Goal: Task Accomplishment & Management: Use online tool/utility

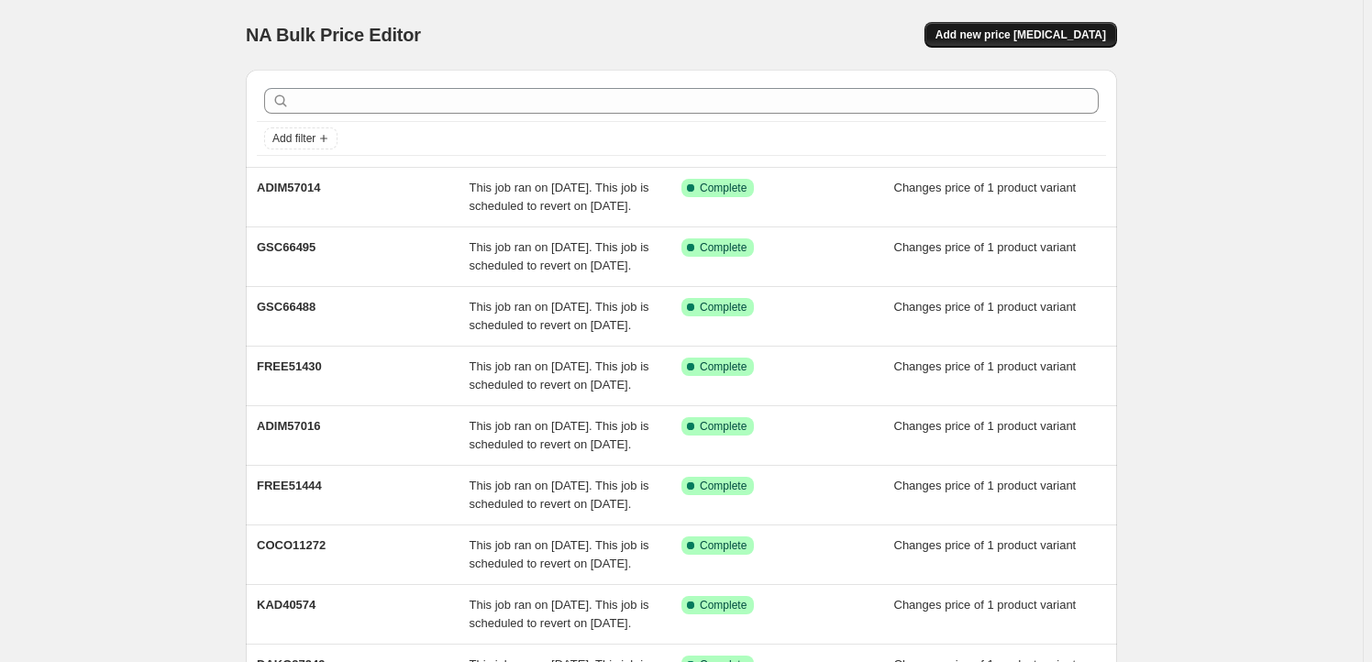
click at [1018, 26] on button "Add new price [MEDICAL_DATA]" at bounding box center [1020, 35] width 193 height 26
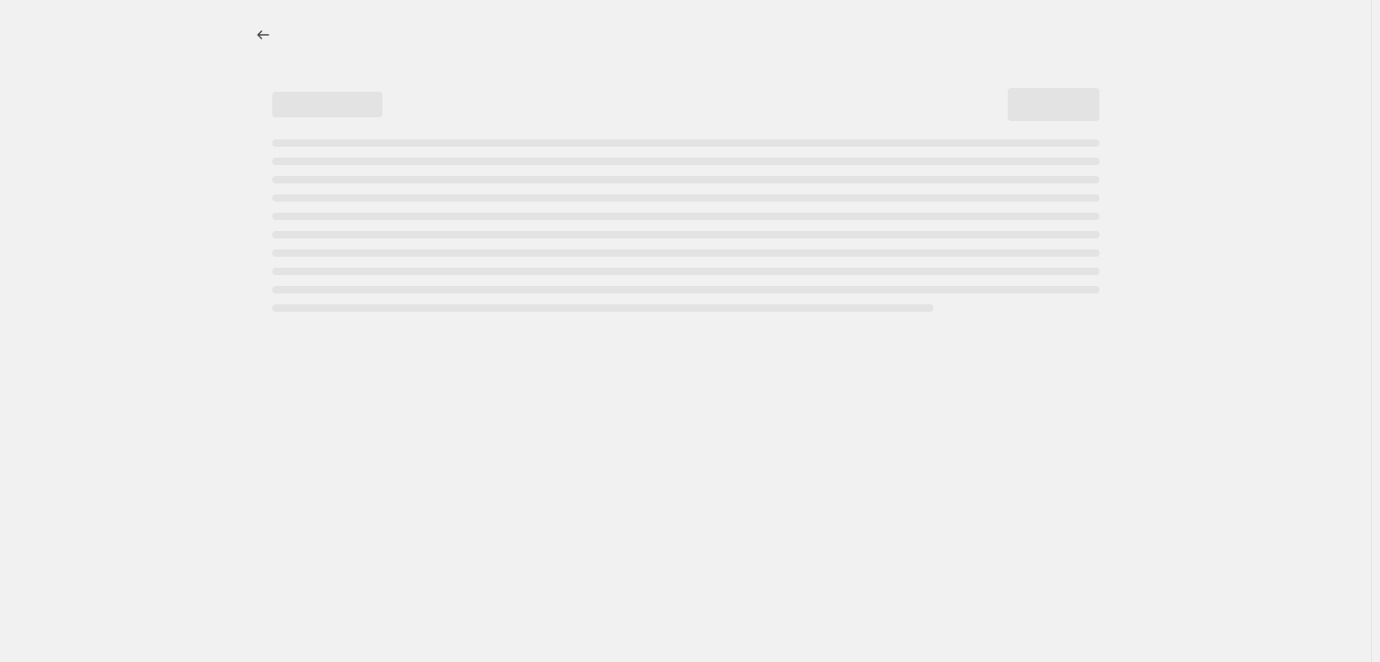
select select "percentage"
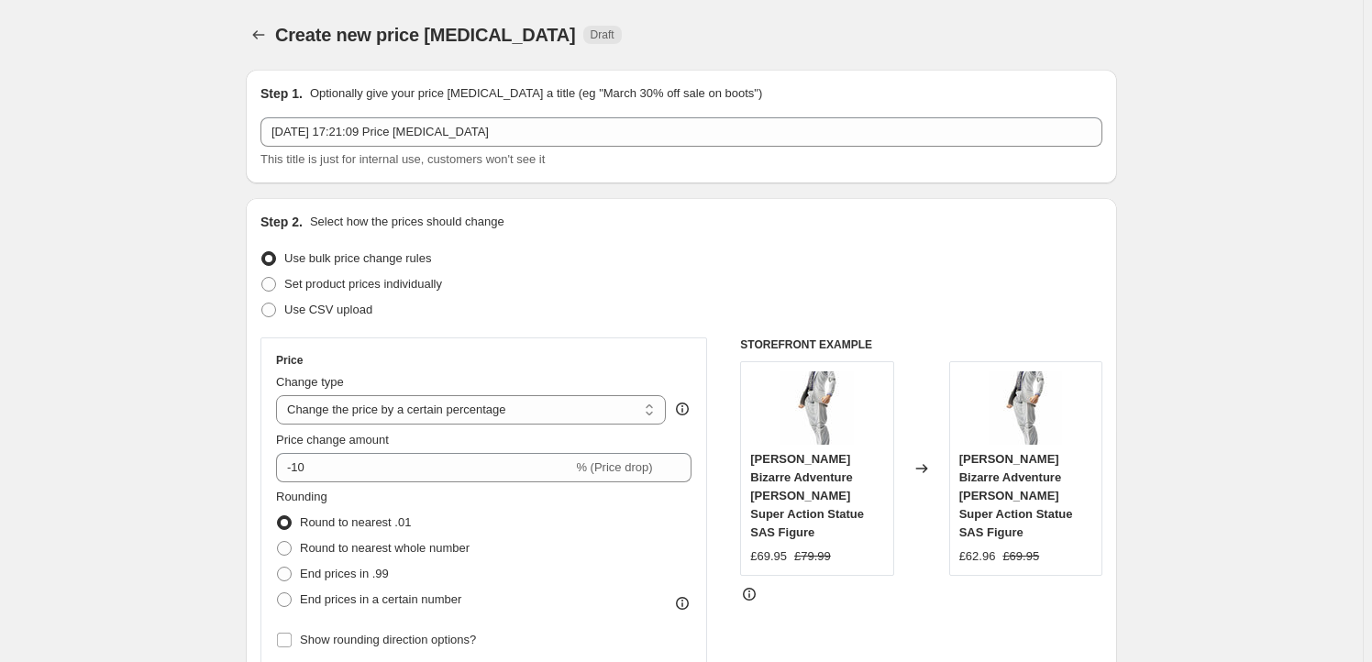
click at [527, 147] on div "[DATE] 17:21:09 Price [MEDICAL_DATA] This title is just for internal use, custo…" at bounding box center [681, 142] width 842 height 51
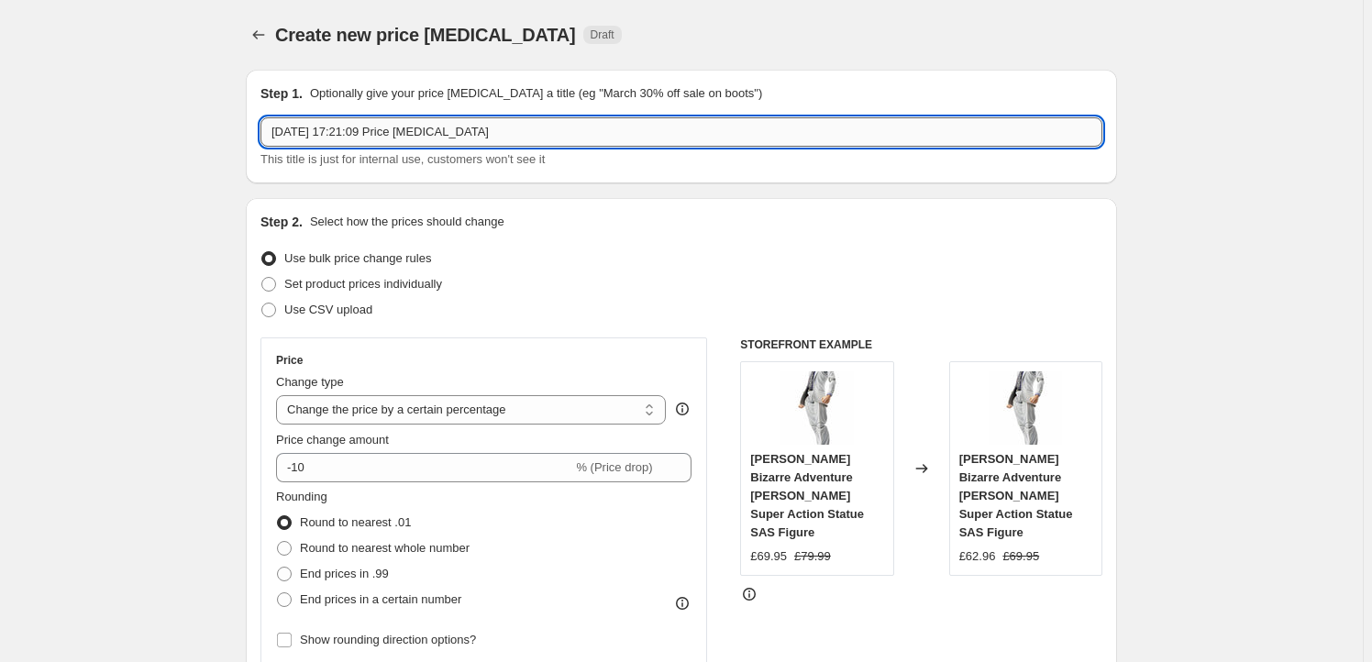
click at [500, 130] on input "[DATE] 17:21:09 Price [MEDICAL_DATA]" at bounding box center [681, 131] width 842 height 29
paste input "GSC66206"
type input "GSC66206"
click at [352, 285] on span "Set product prices individually" at bounding box center [363, 284] width 158 height 14
click at [262, 278] on input "Set product prices individually" at bounding box center [261, 277] width 1 height 1
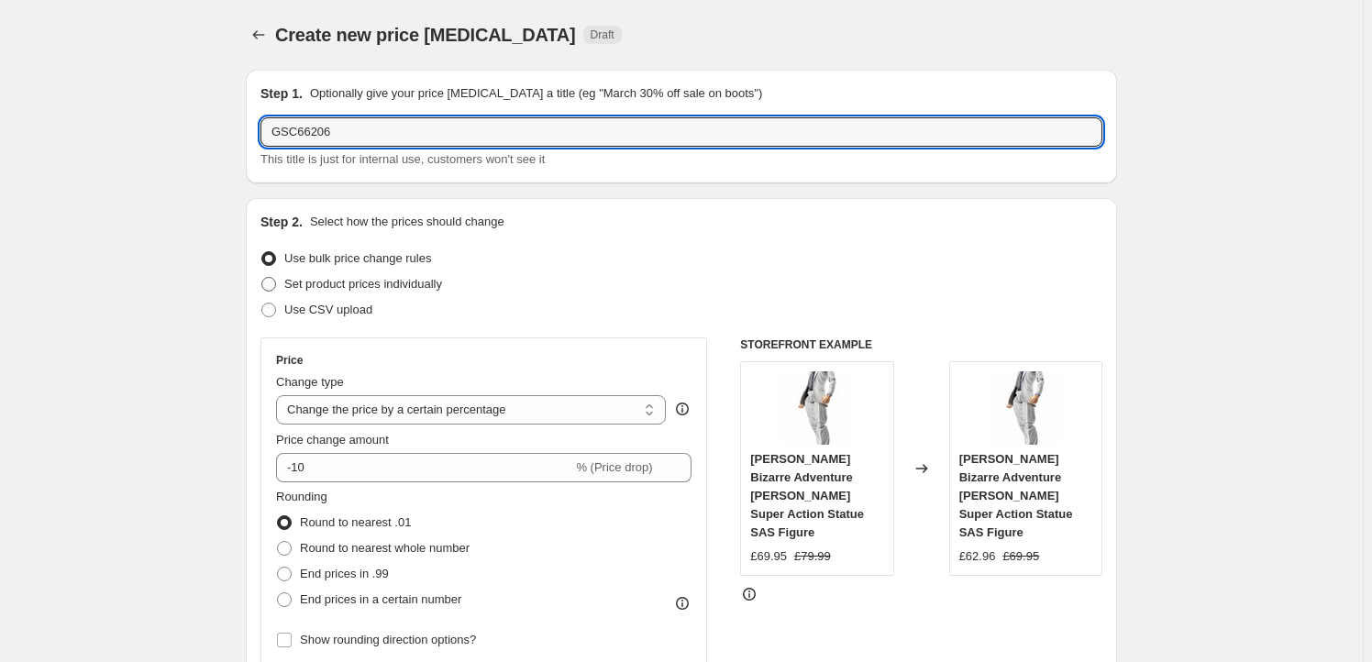
radio input "true"
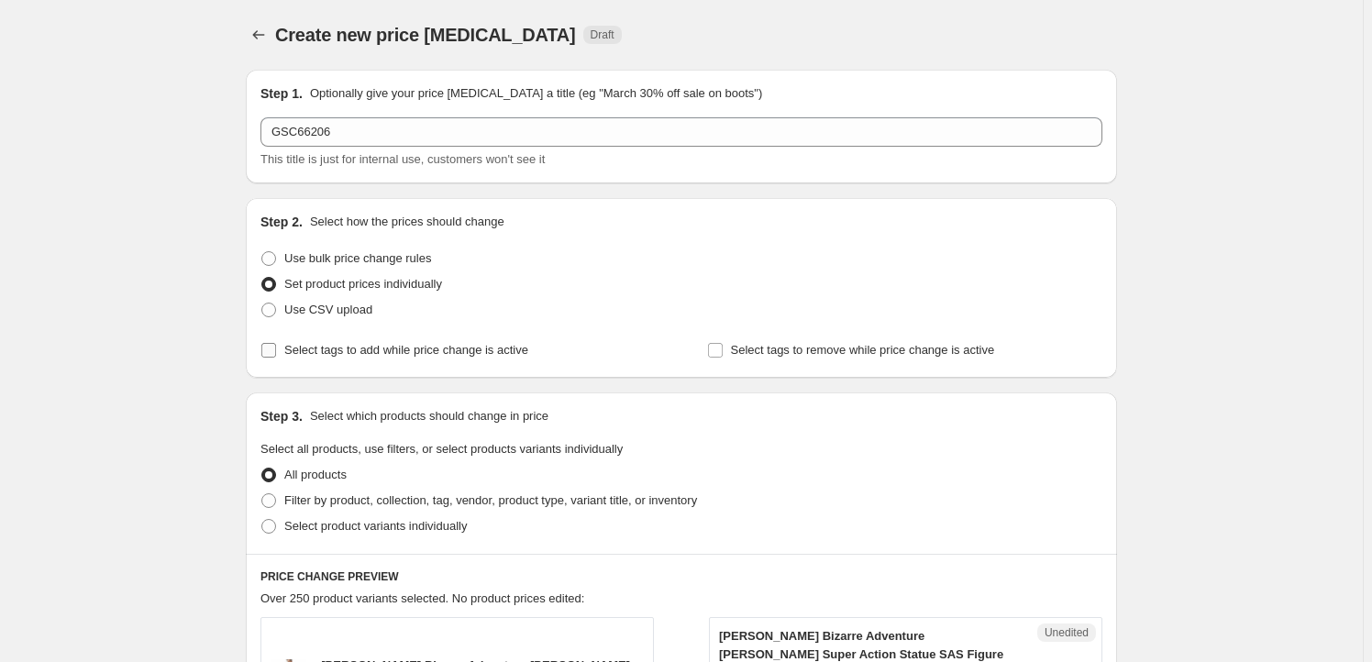
click at [373, 355] on span "Select tags to add while price change is active" at bounding box center [406, 350] width 244 height 14
click at [276, 355] on input "Select tags to add while price change is active" at bounding box center [268, 350] width 15 height 15
checkbox input "true"
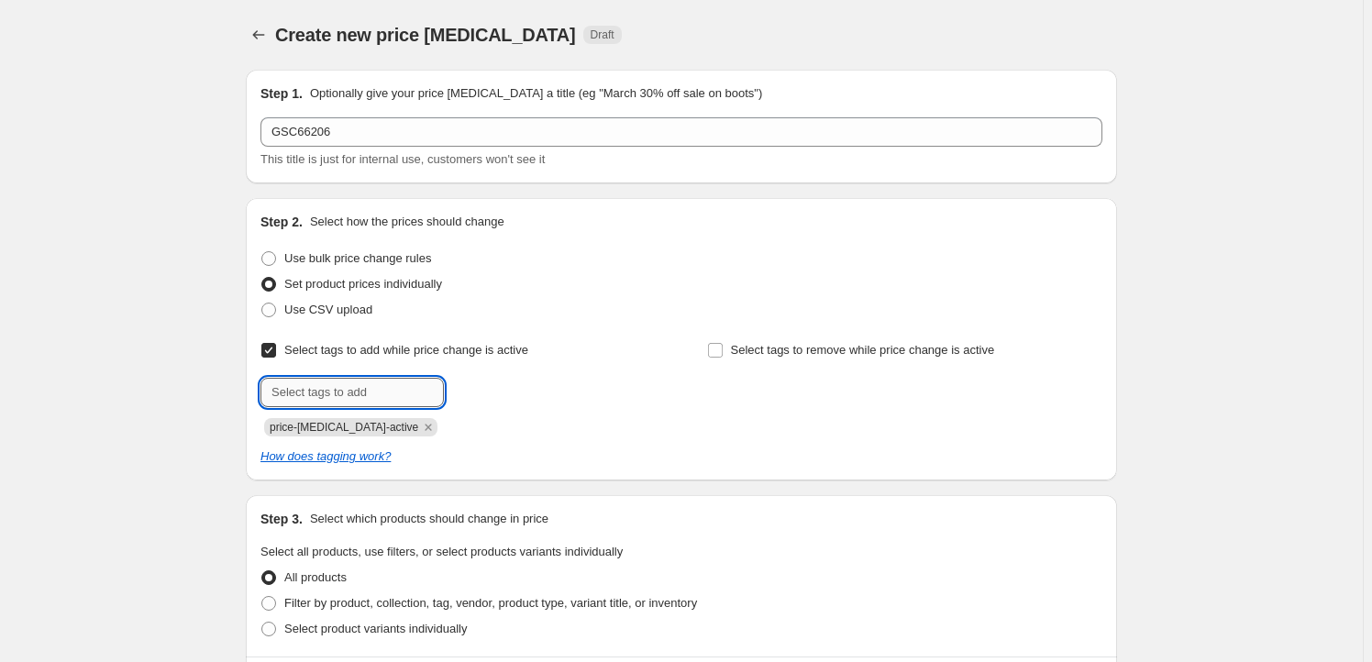
click at [351, 396] on input "text" at bounding box center [351, 392] width 183 height 29
type input "Milestone"
click at [511, 394] on span "Milestone" at bounding box center [509, 390] width 50 height 13
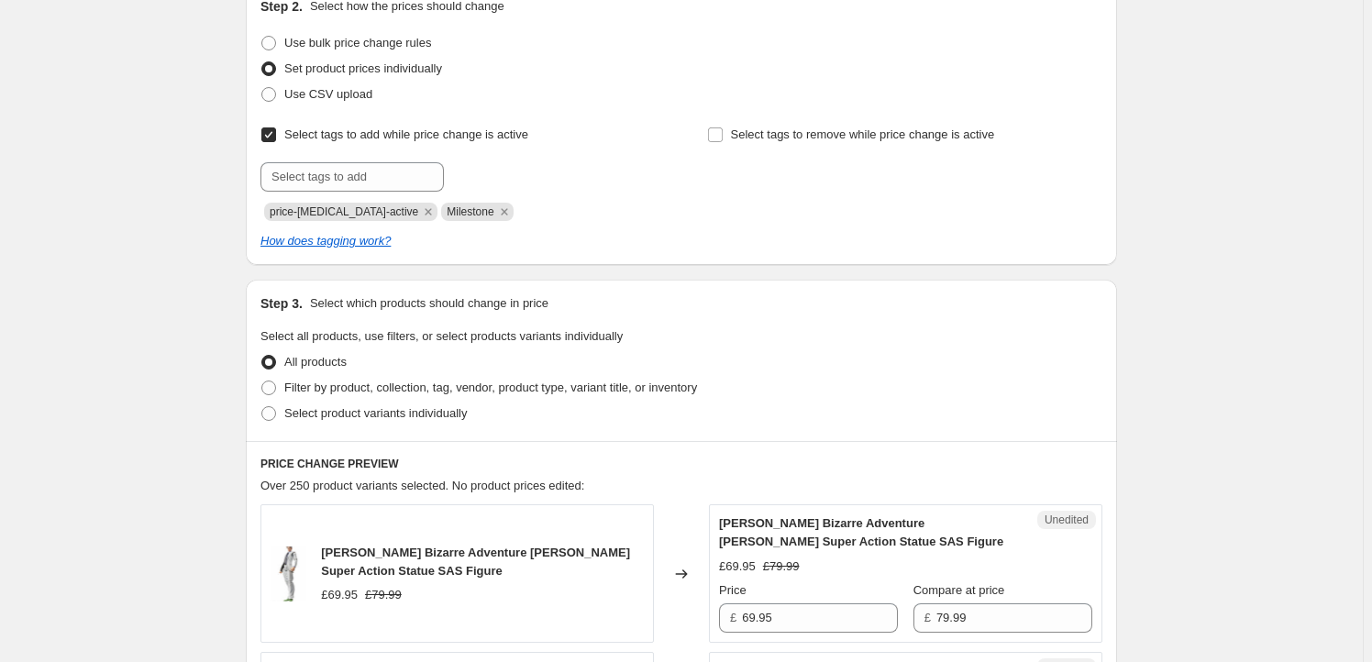
scroll to position [333, 0]
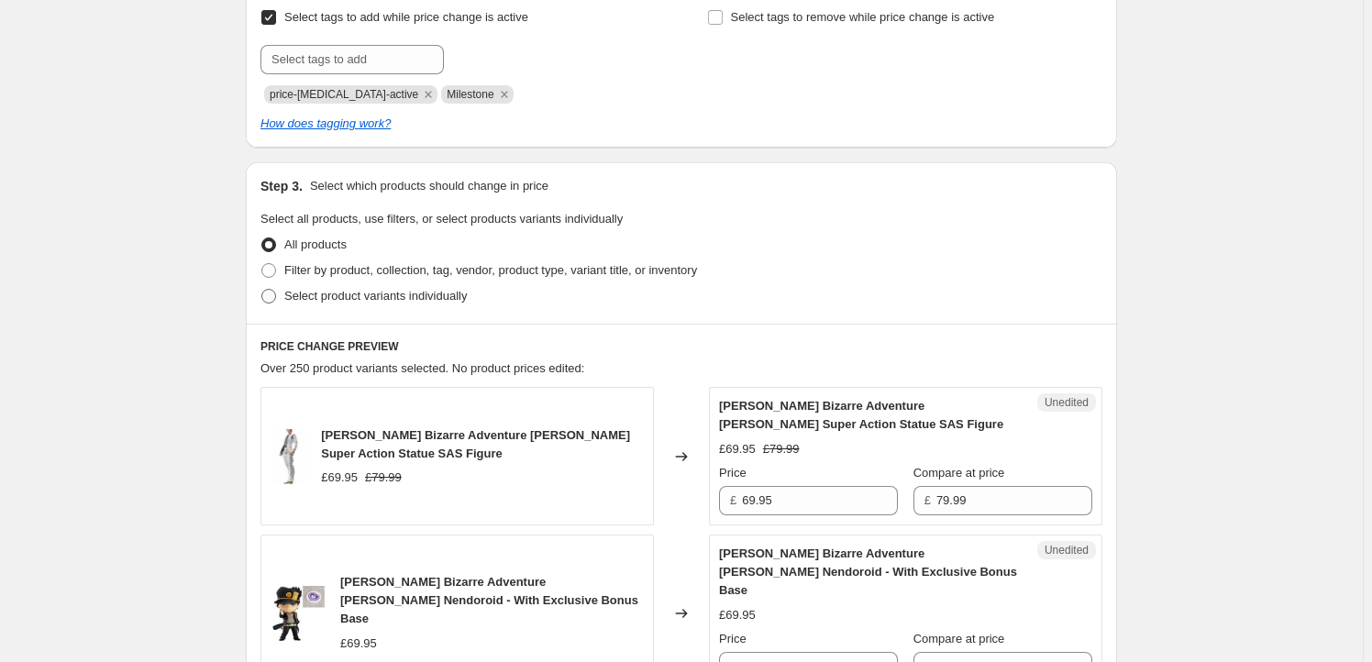
click at [334, 292] on span "Select product variants individually" at bounding box center [375, 296] width 182 height 14
click at [262, 290] on input "Select product variants individually" at bounding box center [261, 289] width 1 height 1
radio input "true"
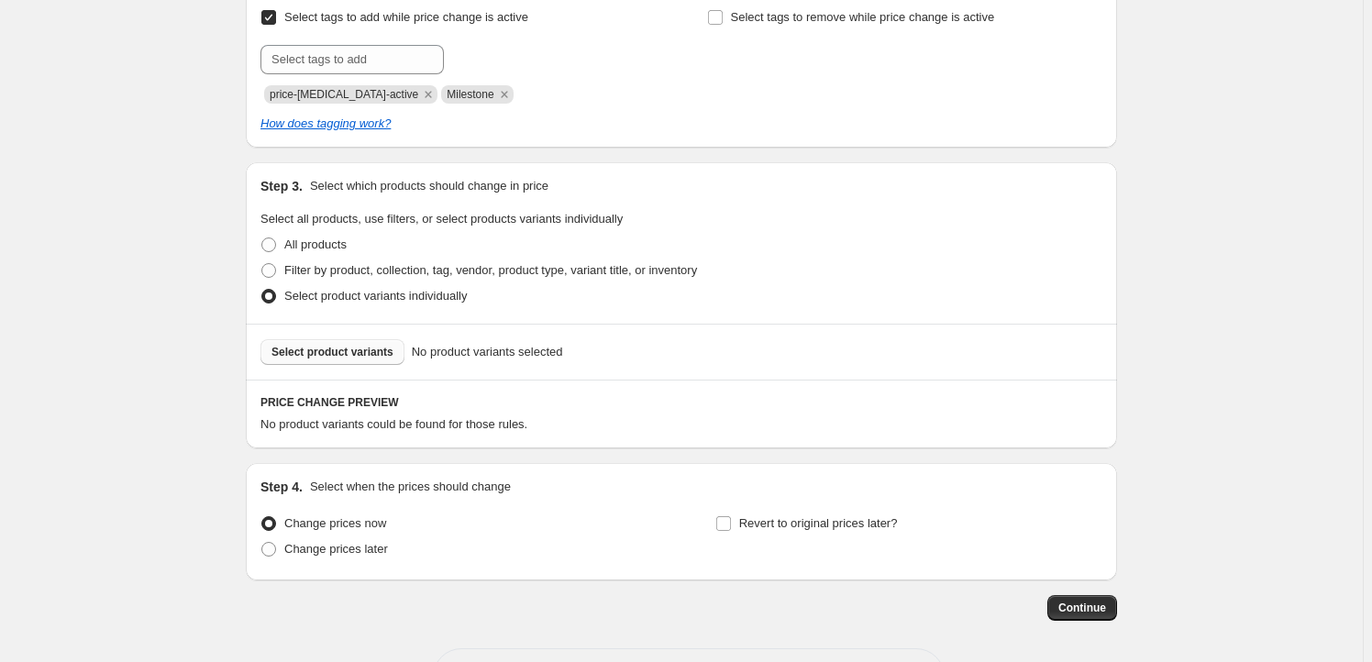
click at [333, 353] on span "Select product variants" at bounding box center [332, 352] width 122 height 15
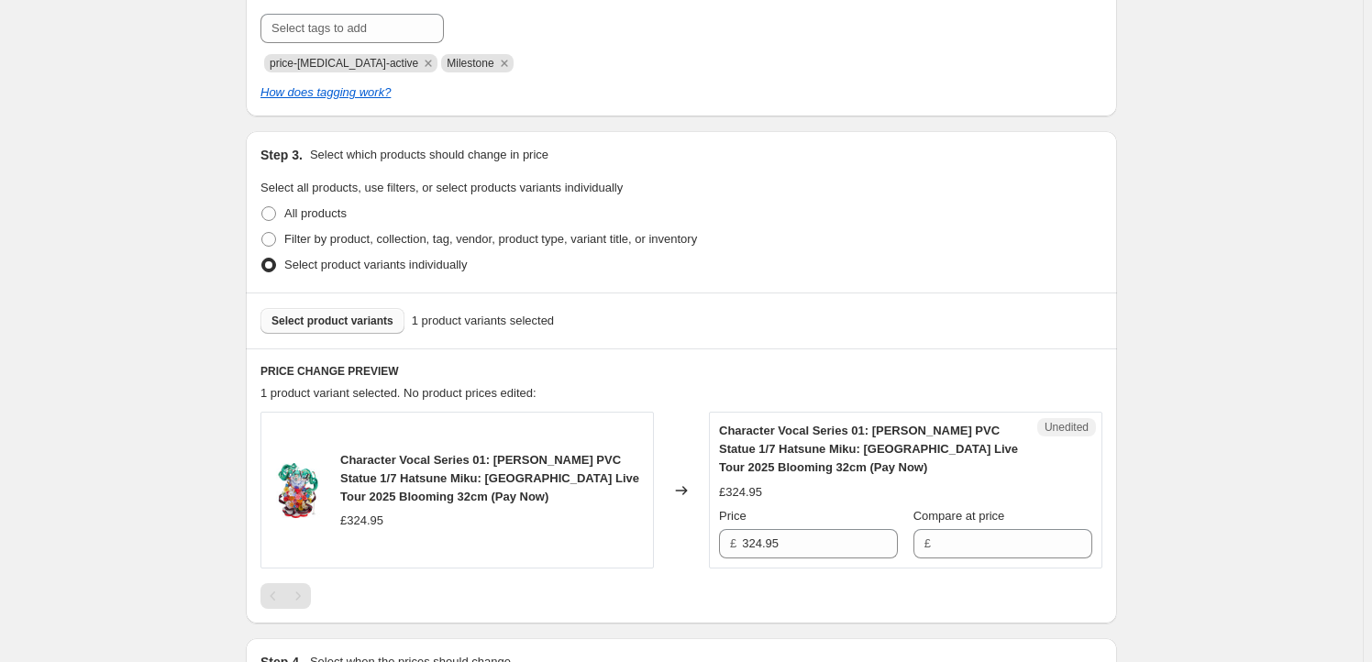
scroll to position [389, 0]
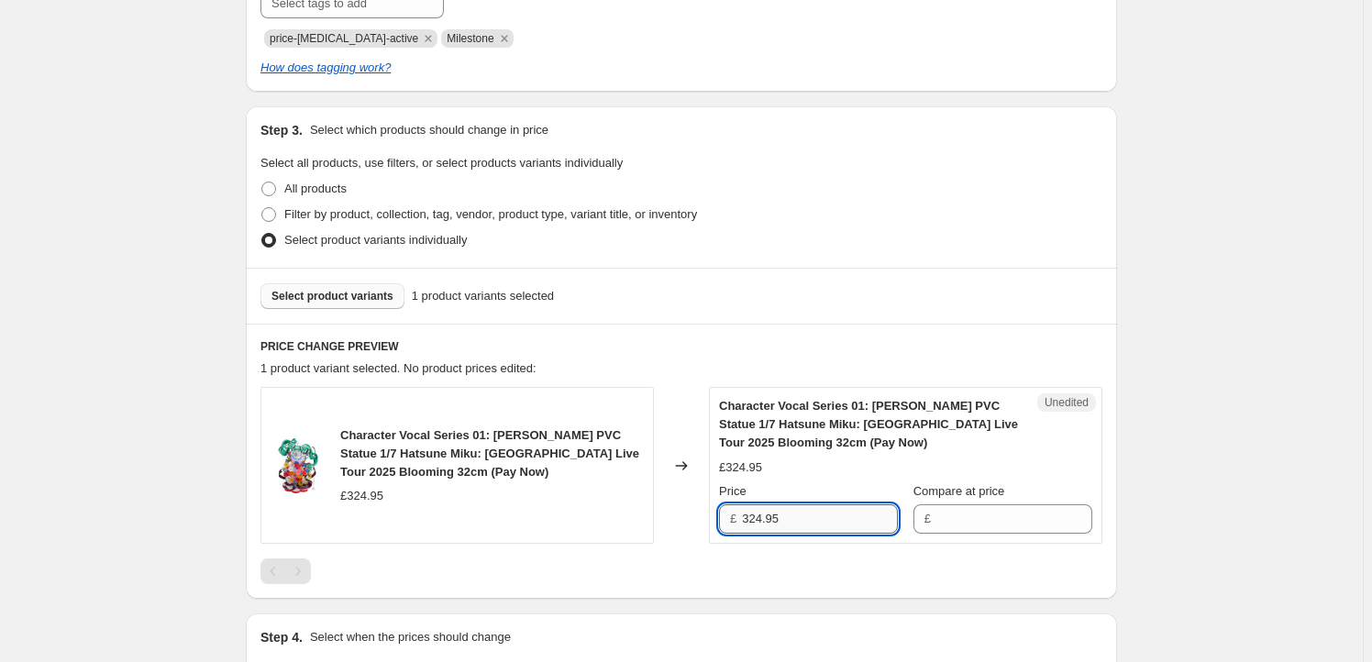
click at [801, 521] on input "324.95" at bounding box center [820, 518] width 156 height 29
type input "324.95"
click at [977, 515] on input "Compare at price" at bounding box center [1014, 518] width 156 height 29
paste input "324.95"
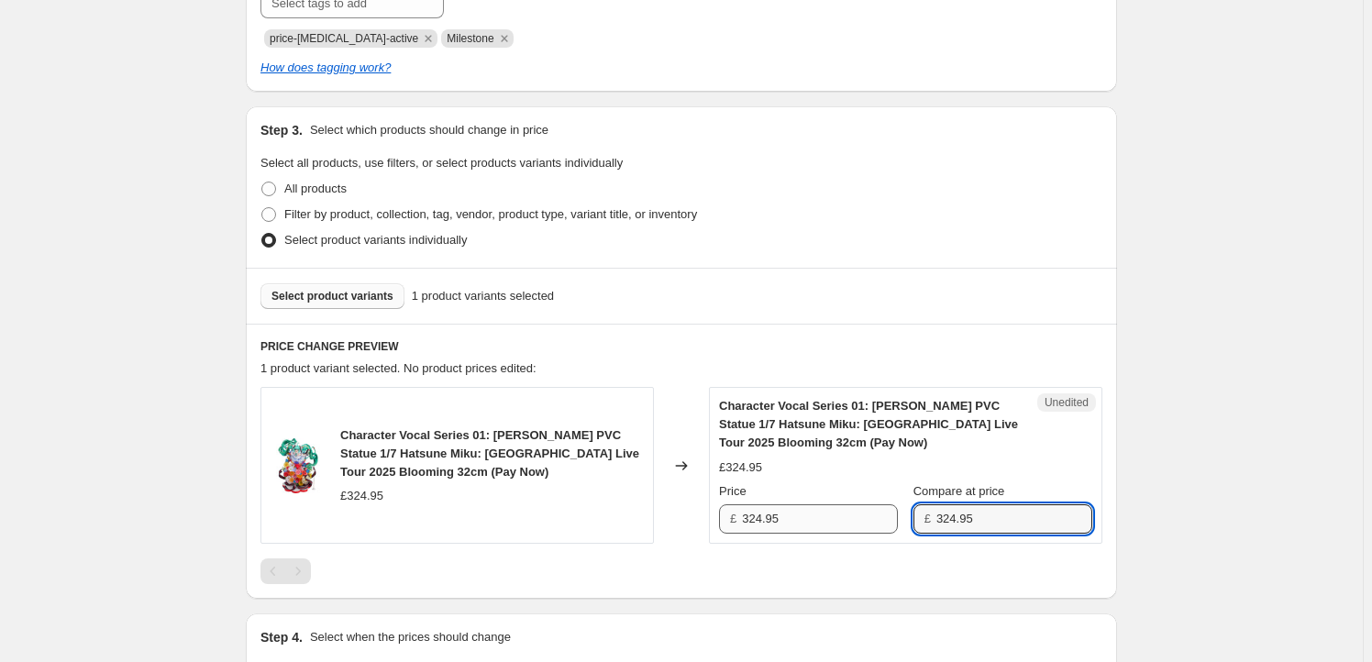
type input "324.95"
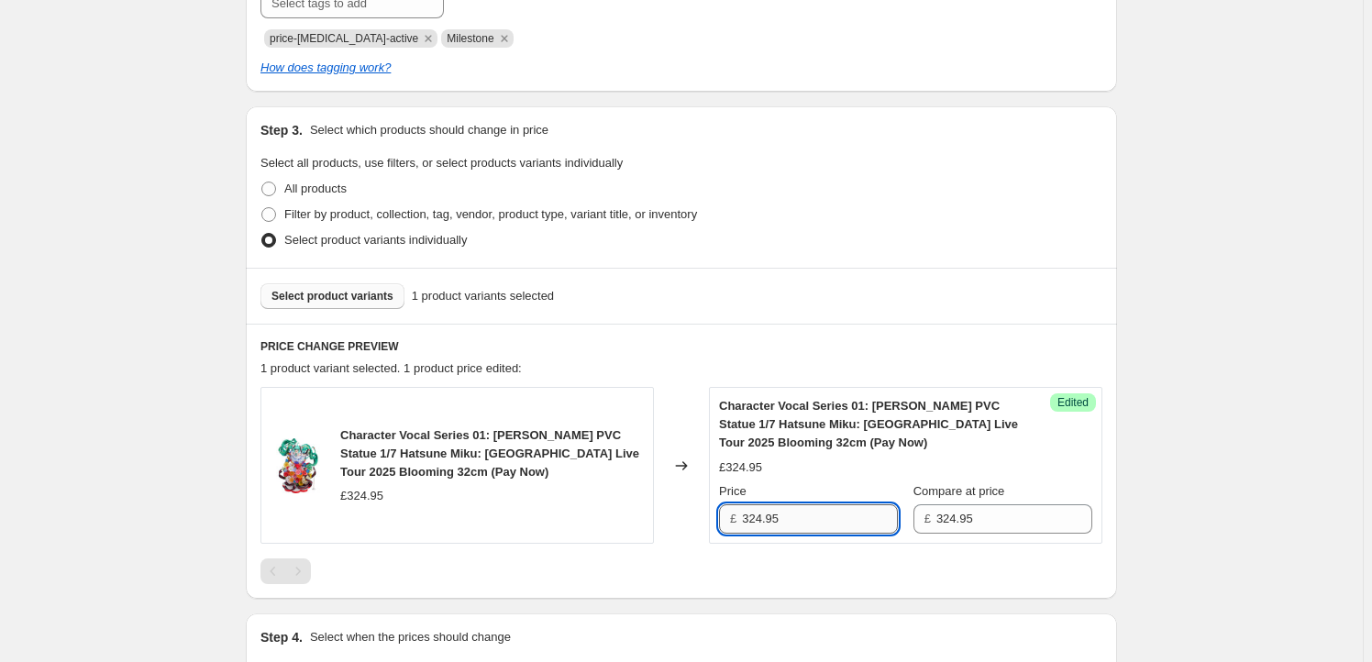
click at [755, 529] on input "324.95" at bounding box center [820, 518] width 156 height 29
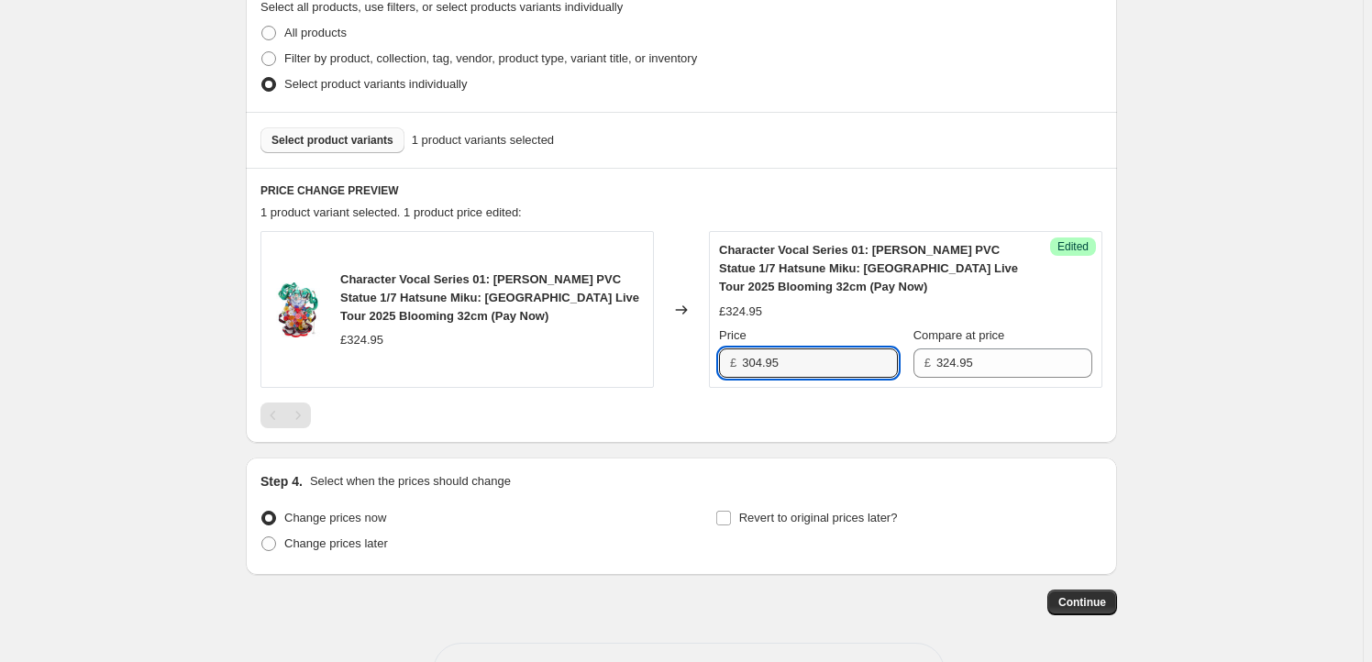
scroll to position [608, 0]
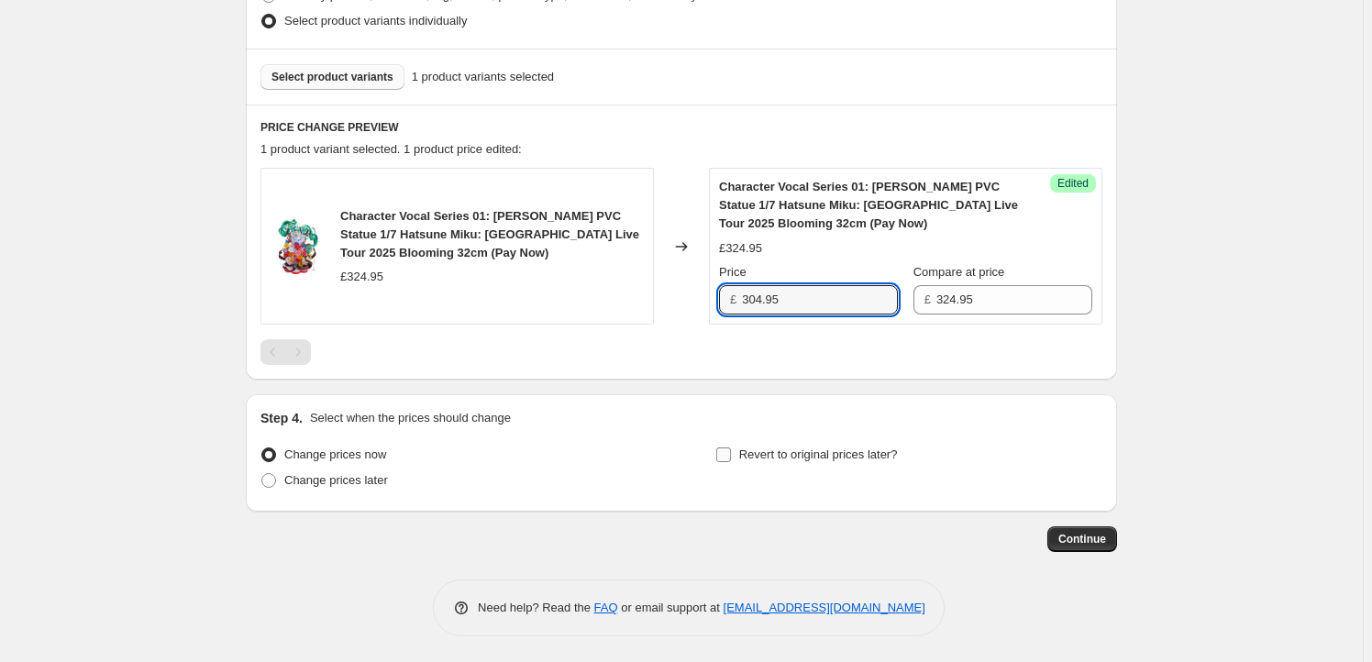
type input "304.95"
click at [827, 458] on span "Revert to original prices later?" at bounding box center [818, 454] width 159 height 14
click at [731, 458] on input "Revert to original prices later?" at bounding box center [723, 454] width 15 height 15
checkbox input "true"
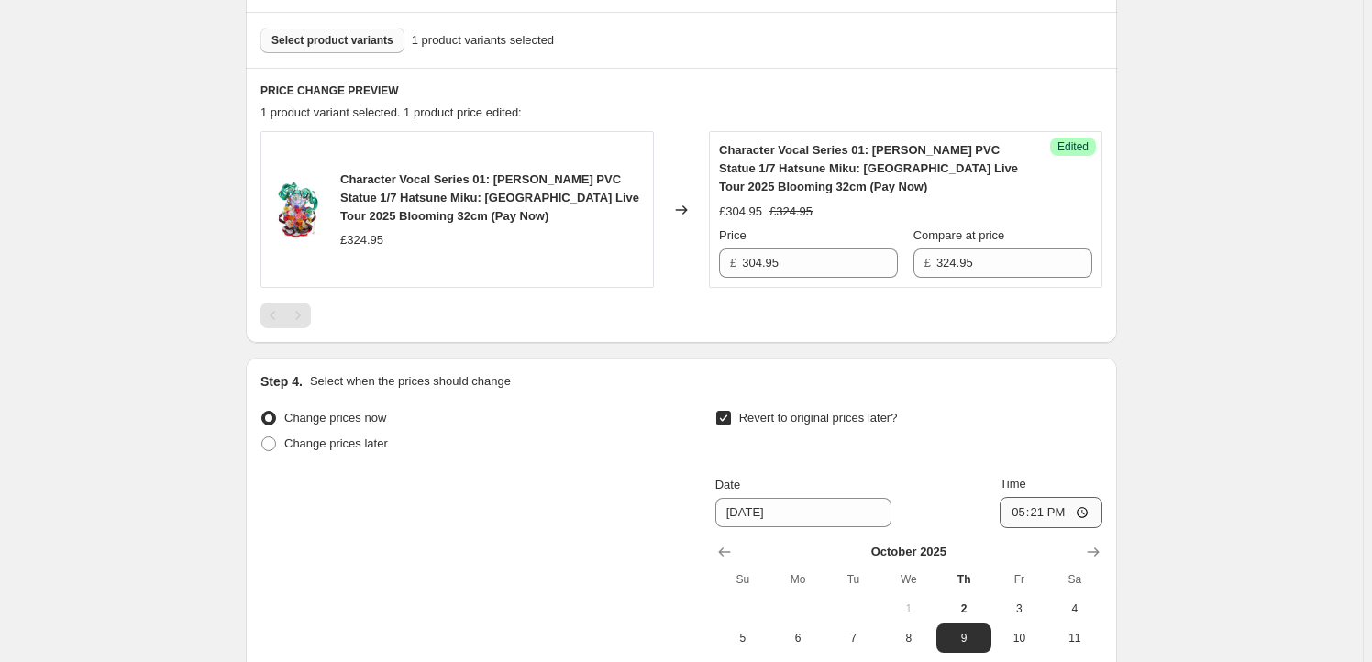
scroll to position [664, 0]
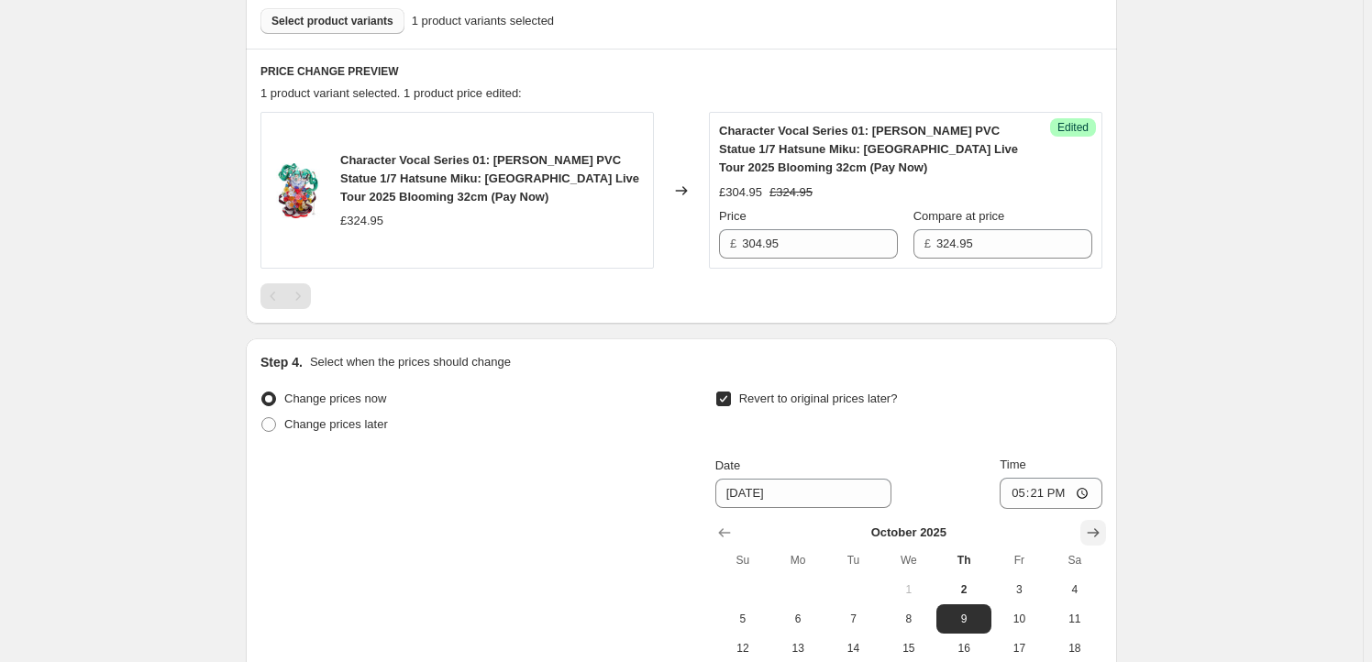
click at [1093, 531] on icon "Show next month, November 2025" at bounding box center [1093, 533] width 18 height 18
click at [1093, 531] on icon "Show next month, December 2025" at bounding box center [1093, 533] width 18 height 18
click at [1093, 530] on icon "Show next month, January 2026" at bounding box center [1093, 533] width 18 height 18
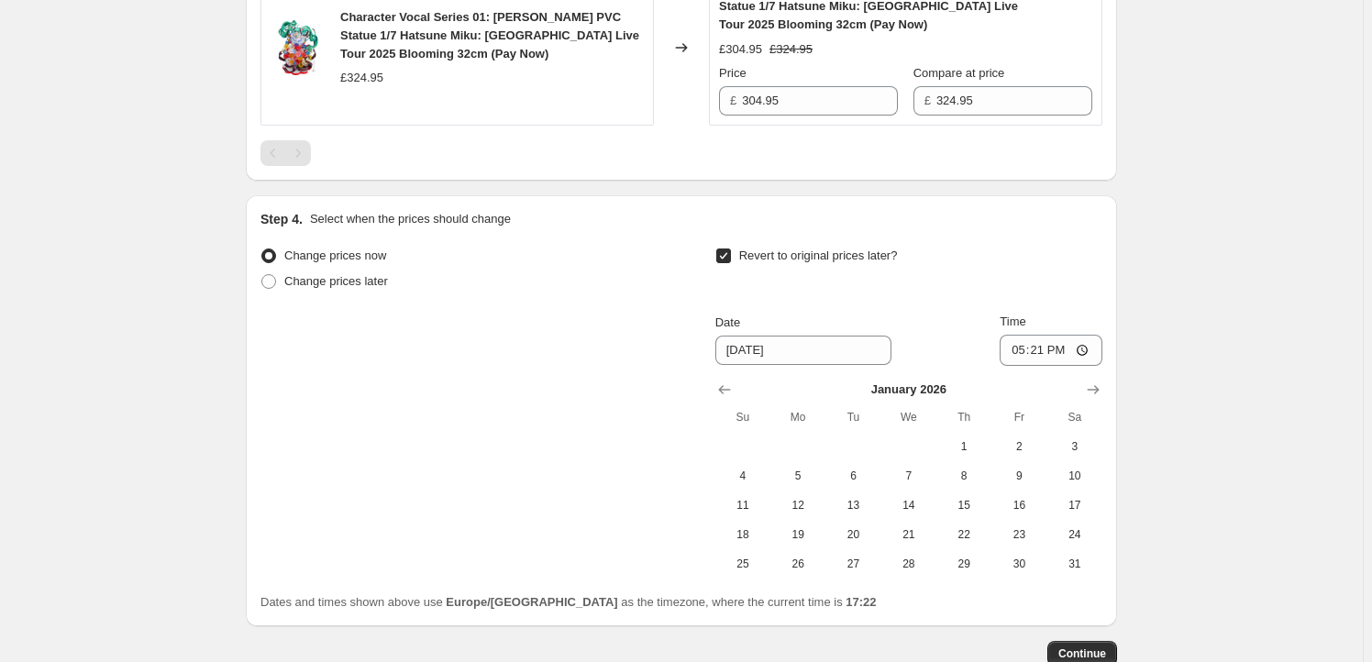
scroll to position [921, 0]
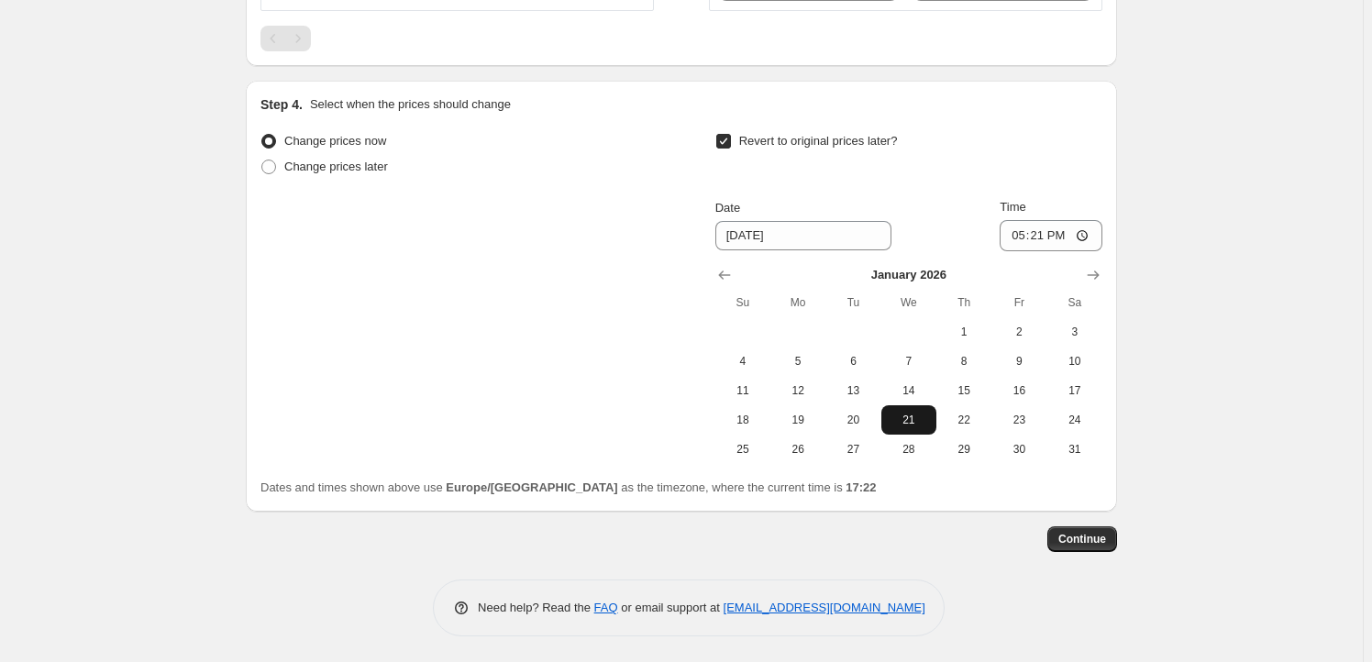
click at [897, 416] on span "21" at bounding box center [908, 420] width 40 height 15
type input "[DATE]"
click at [1042, 227] on input "17:21" at bounding box center [1050, 235] width 103 height 31
type input "23:59"
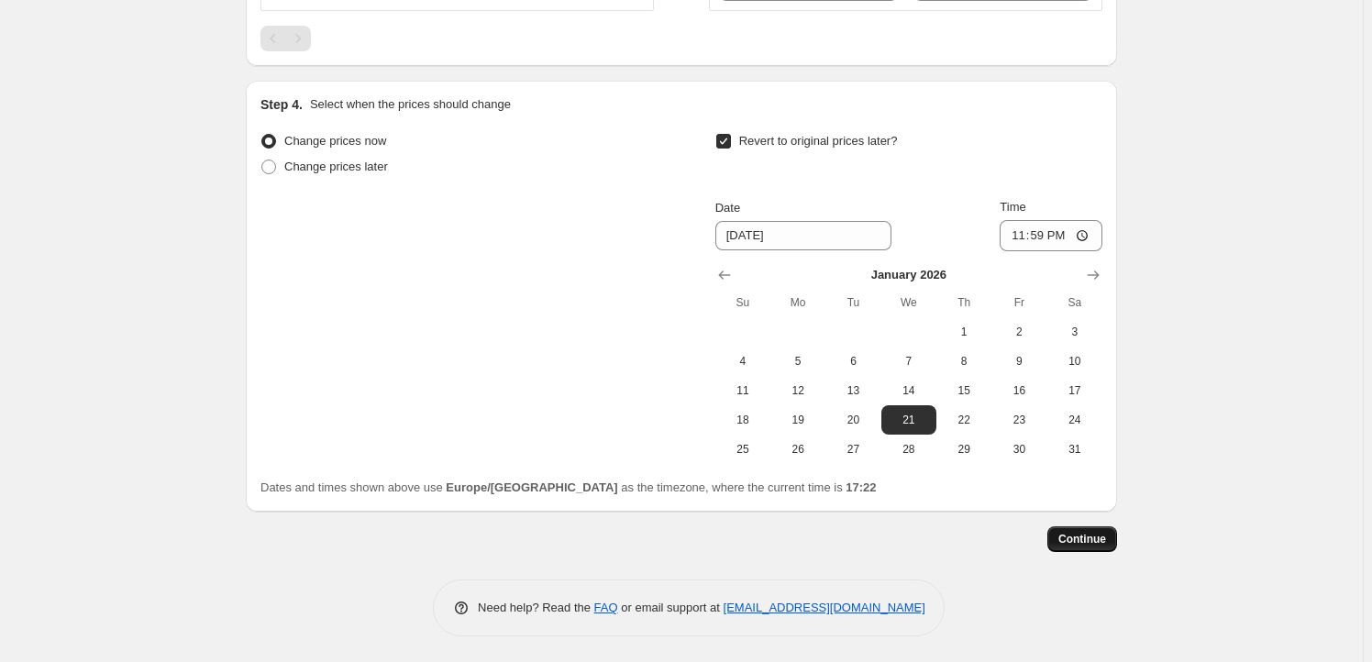
click at [1105, 539] on span "Continue" at bounding box center [1082, 539] width 48 height 15
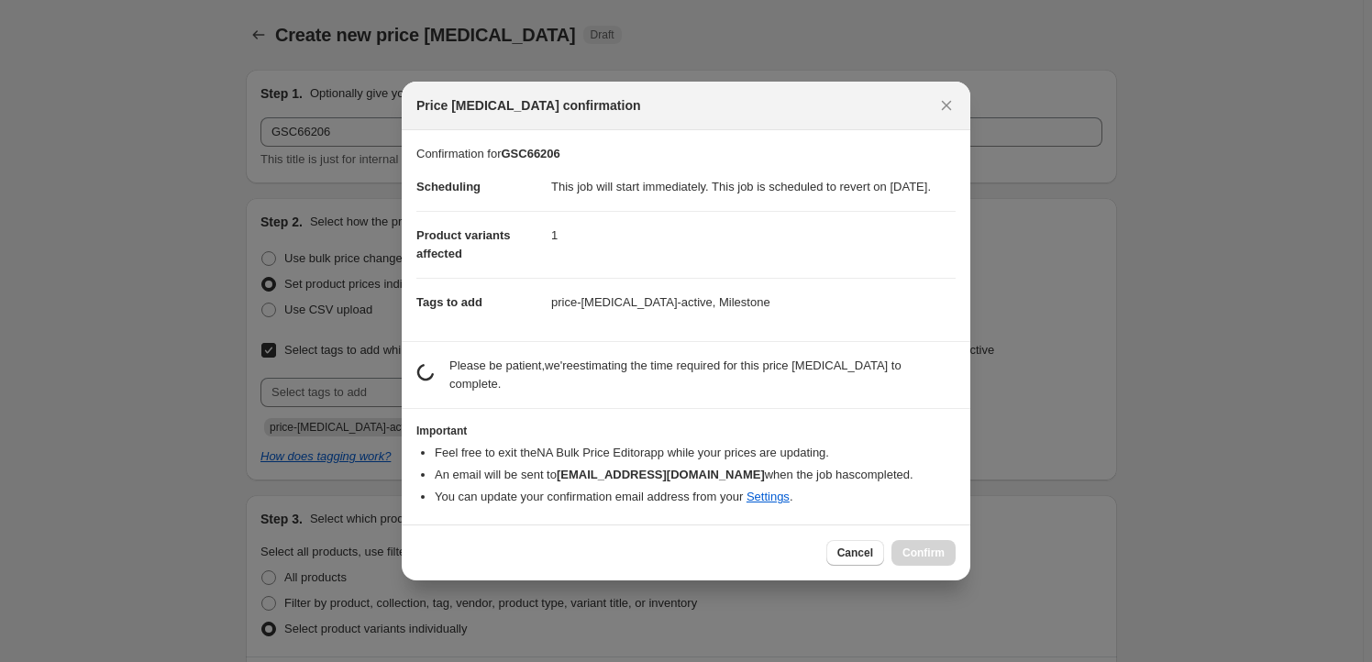
scroll to position [0, 0]
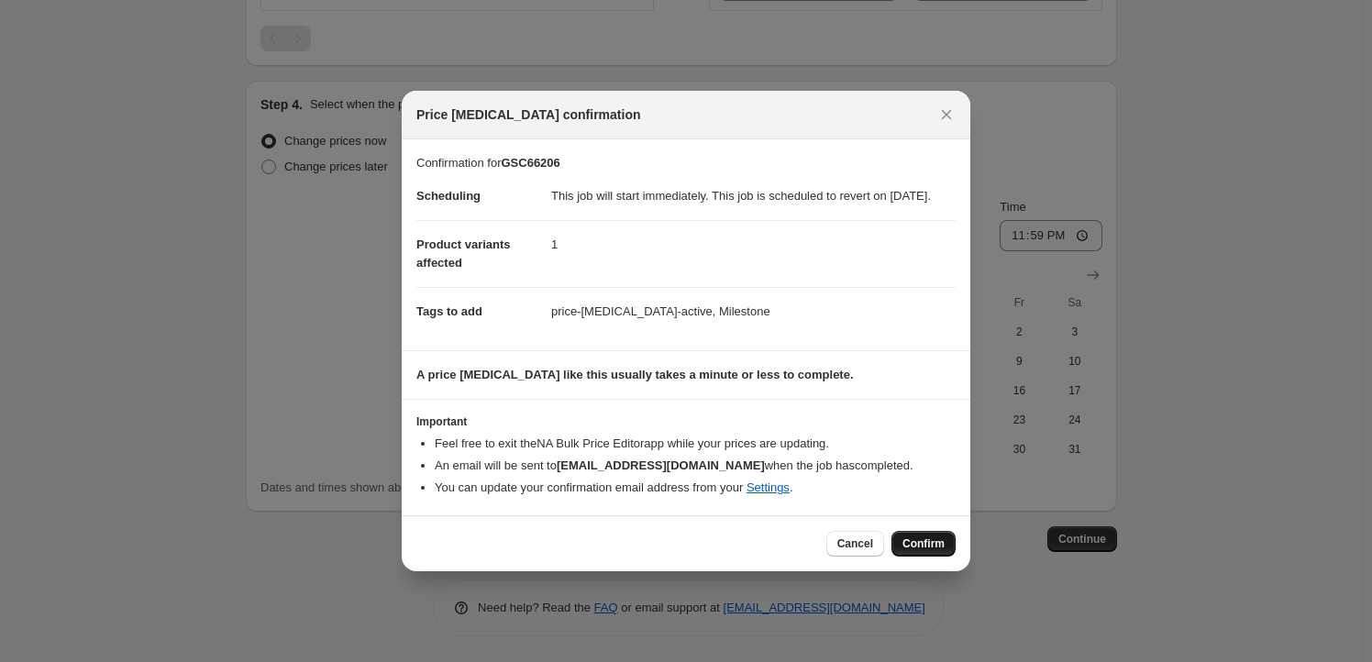
click at [929, 551] on span "Confirm" at bounding box center [923, 543] width 42 height 15
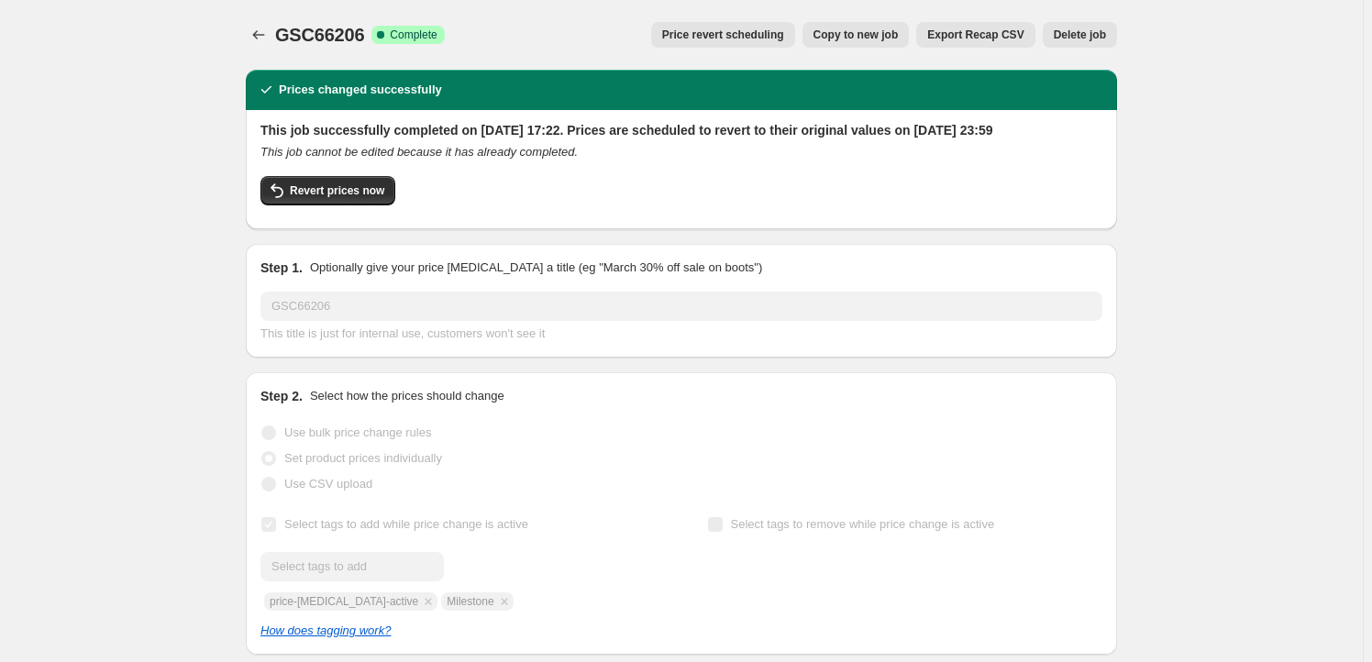
click at [841, 30] on span "Copy to new job" at bounding box center [855, 35] width 85 height 15
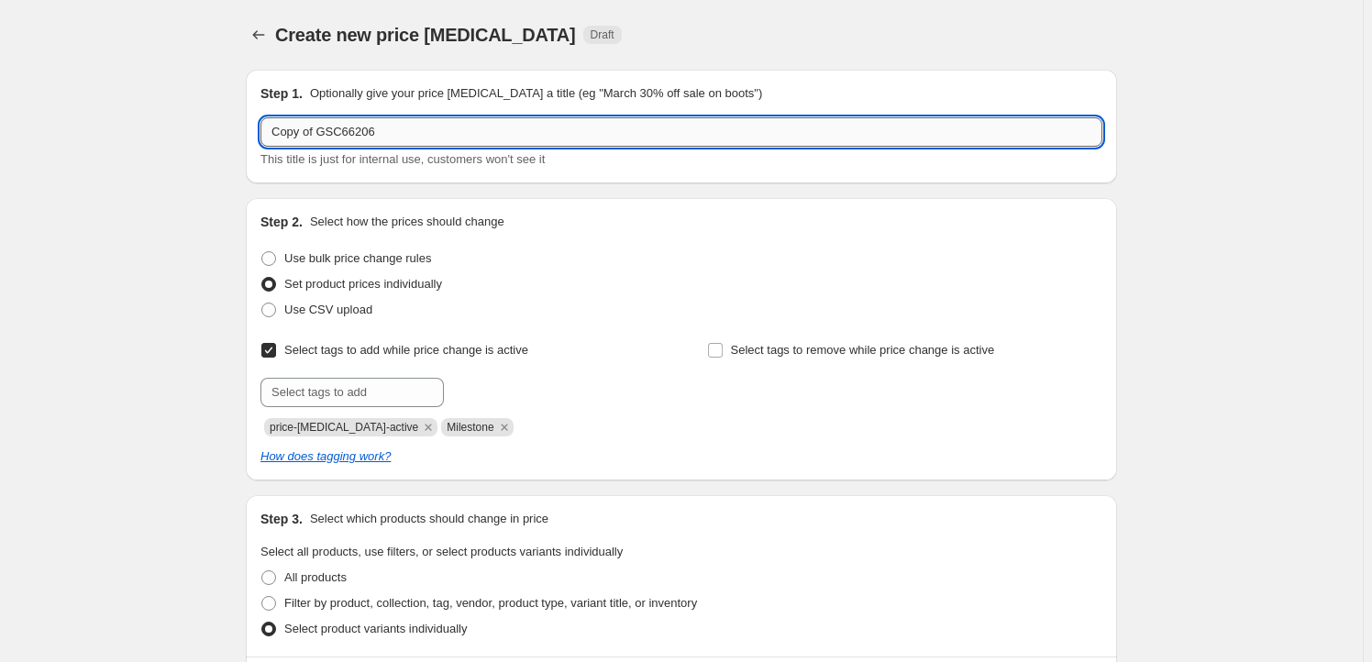
click at [403, 121] on input "Copy of GSC66206" at bounding box center [681, 131] width 842 height 29
paste input "GSC66442"
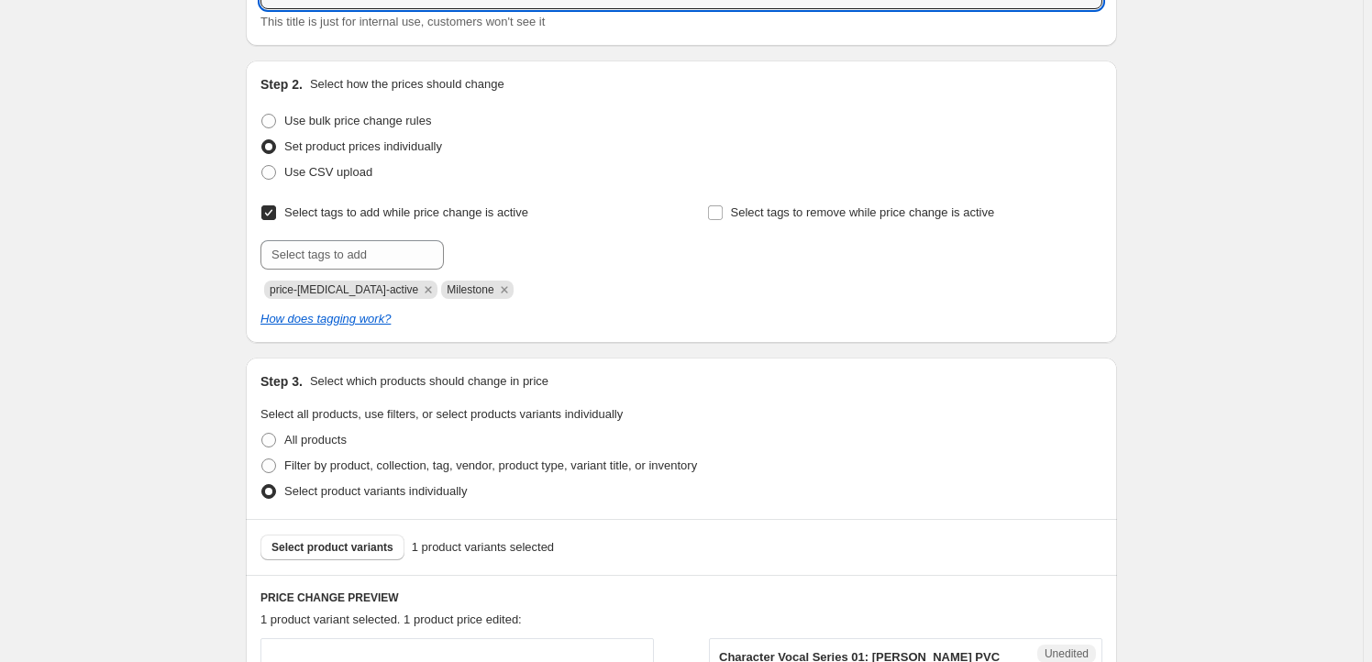
scroll to position [333, 0]
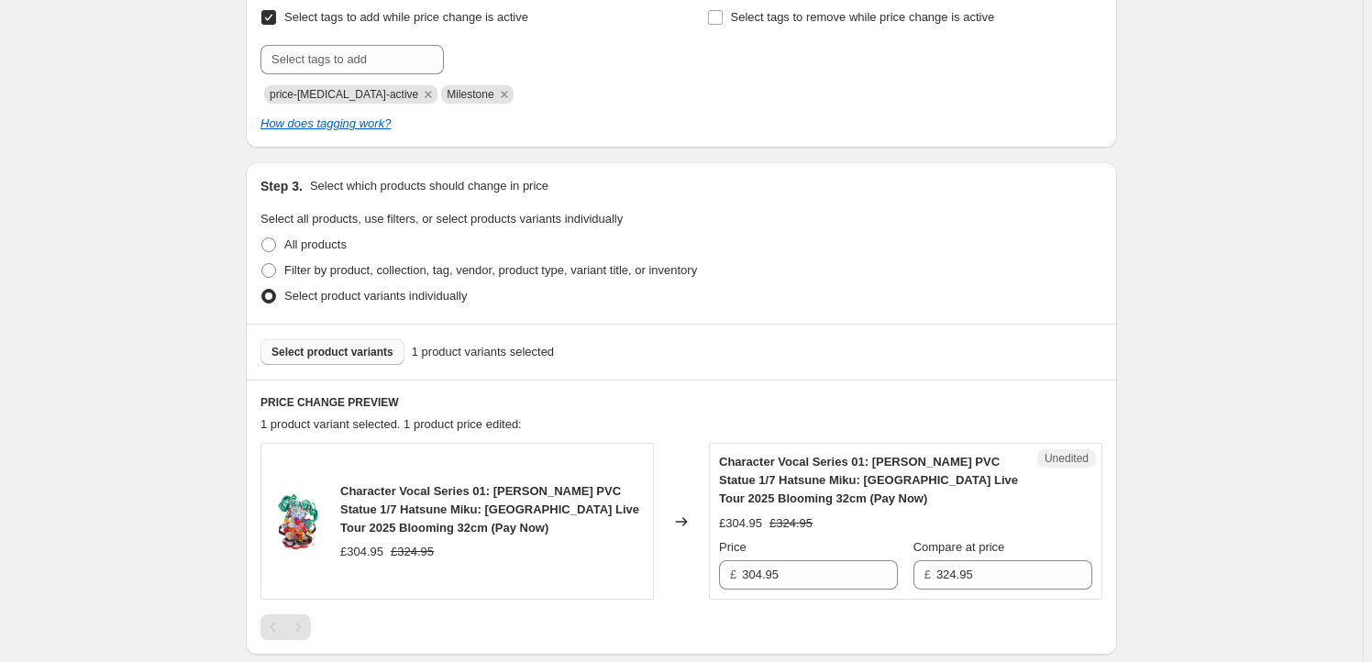
type input "GSC66442"
click at [358, 352] on span "Select product variants" at bounding box center [332, 352] width 122 height 15
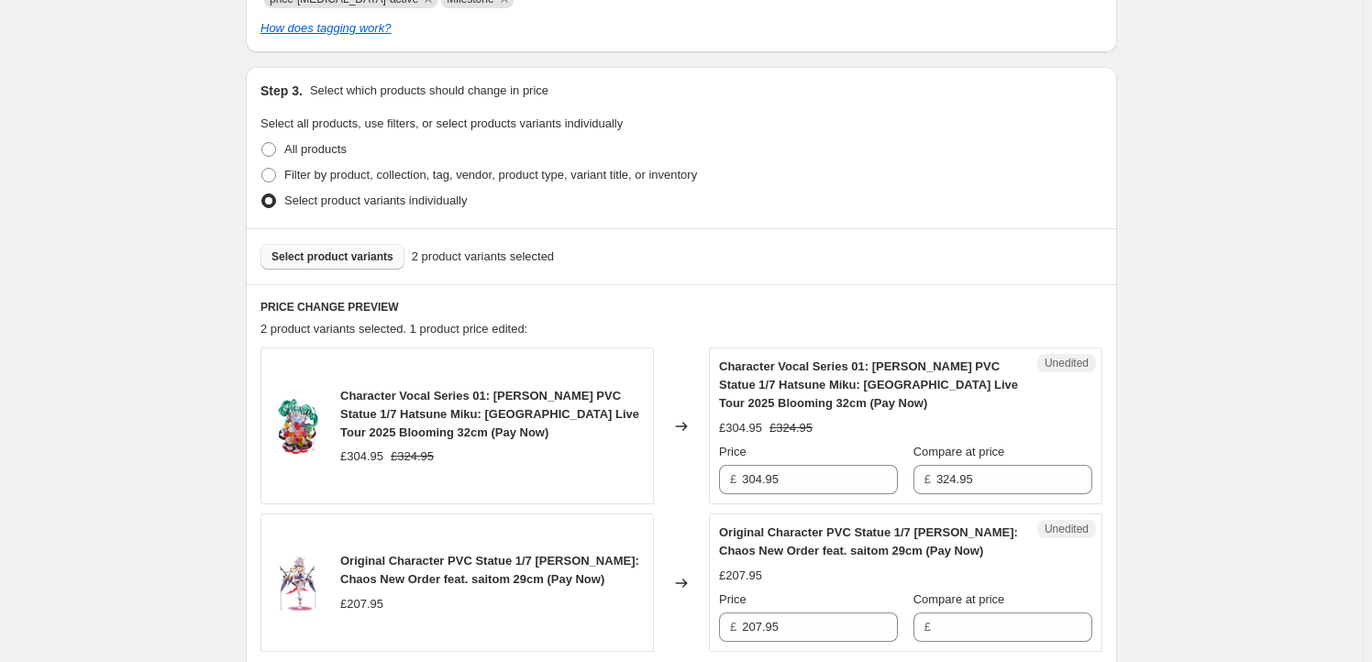
scroll to position [555, 0]
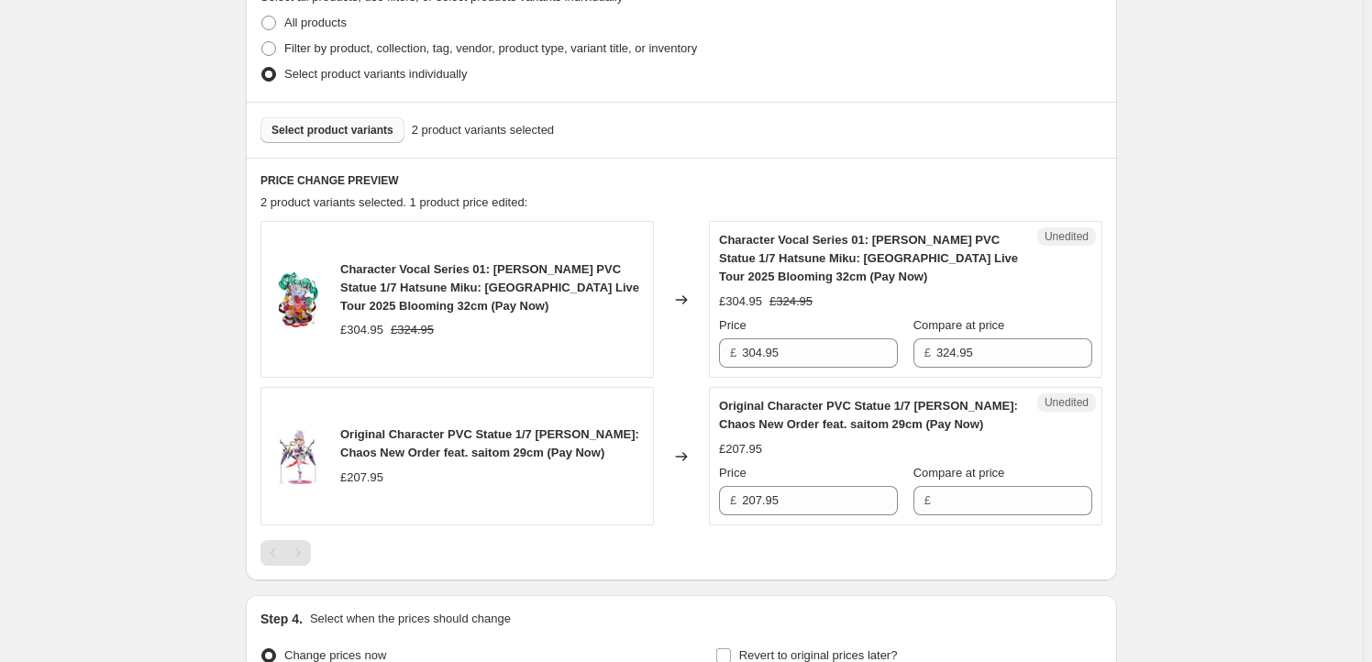
click at [354, 269] on span "Character Vocal Series 01: [PERSON_NAME] PVC Statue 1/7 Hatsune Miku: [GEOGRAPH…" at bounding box center [489, 287] width 299 height 50
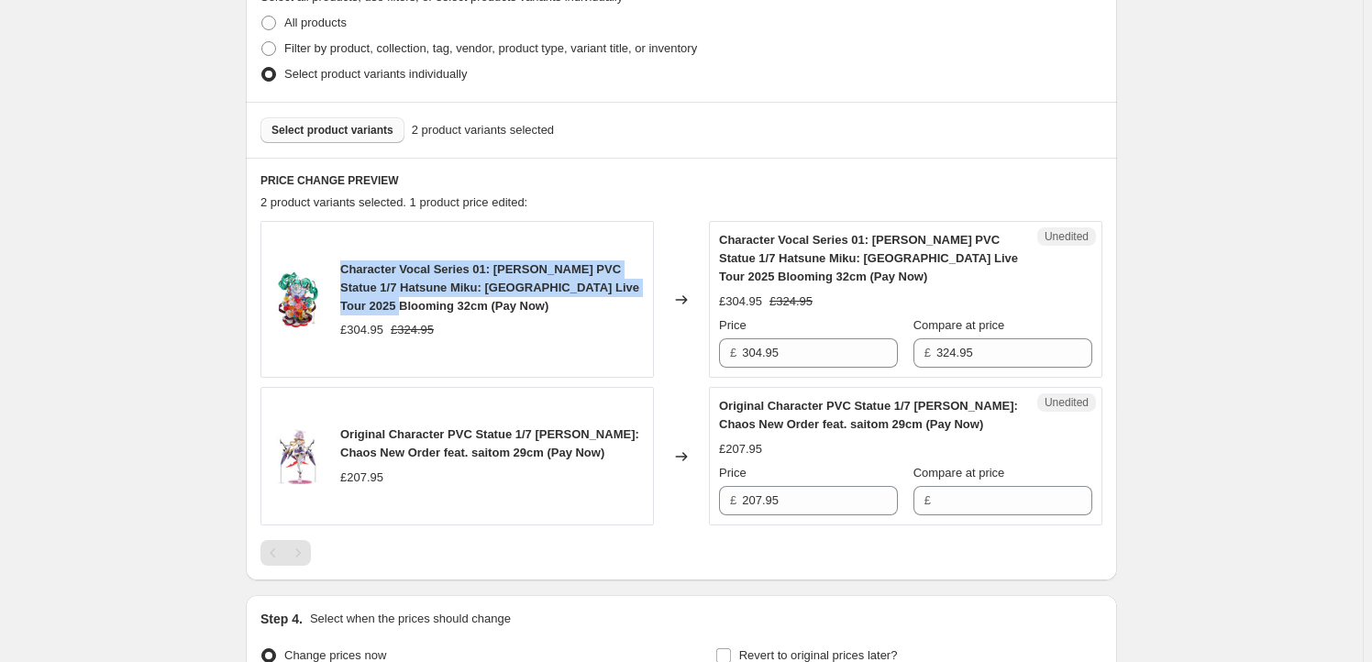
drag, startPoint x: 354, startPoint y: 269, endPoint x: 357, endPoint y: 298, distance: 29.5
click at [357, 298] on span "Character Vocal Series 01: [PERSON_NAME] PVC Statue 1/7 Hatsune Miku: [GEOGRAPH…" at bounding box center [489, 287] width 299 height 50
copy span "Character Vocal Series 01: [PERSON_NAME] PVC Statue 1/7 Hatsune Miku: [GEOGRAPH…"
click at [344, 138] on button "Select product variants" at bounding box center [332, 130] width 144 height 26
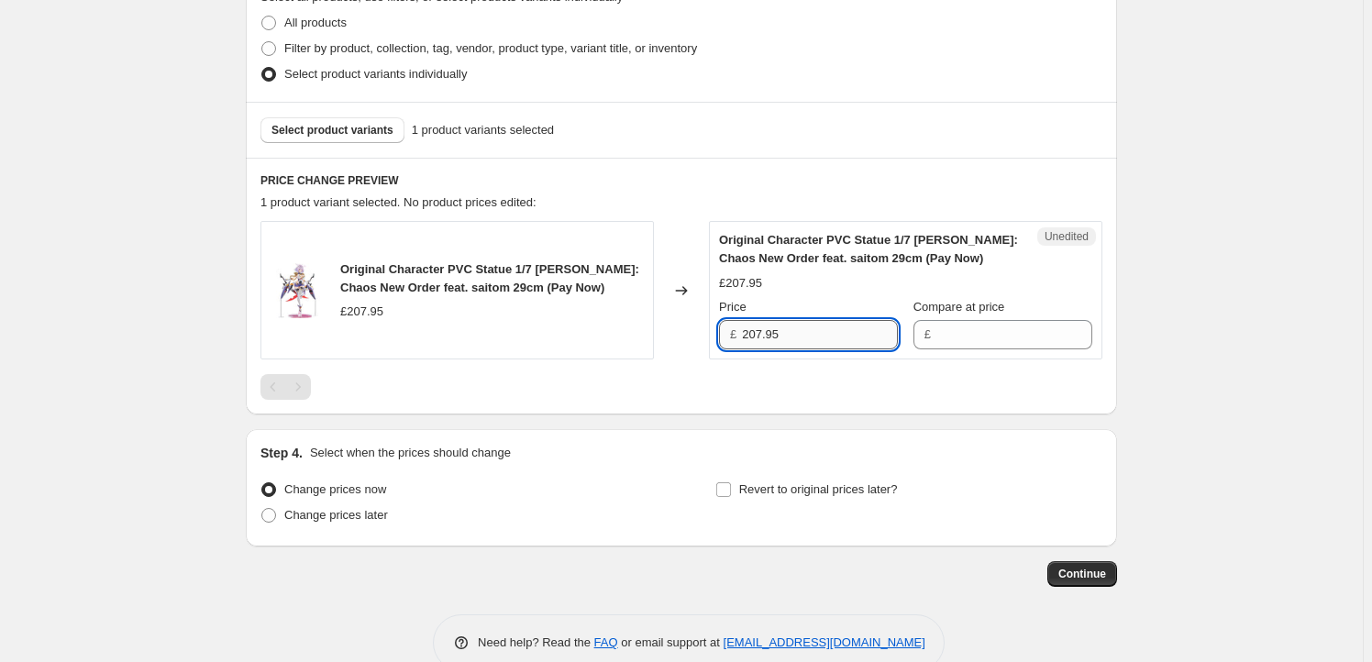
click at [800, 343] on input "207.95" at bounding box center [820, 334] width 156 height 29
type input "207.95"
click at [955, 326] on input "Compare at price" at bounding box center [1014, 334] width 156 height 29
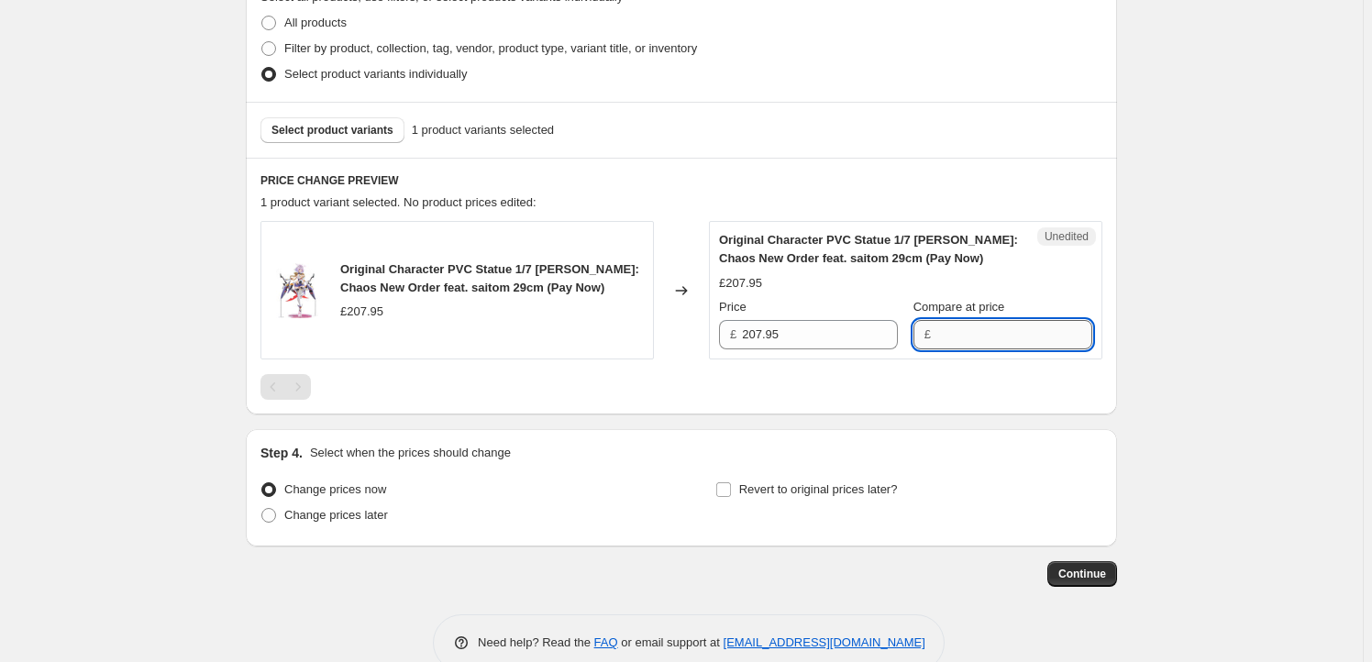
paste input "207.95"
type input "207.95"
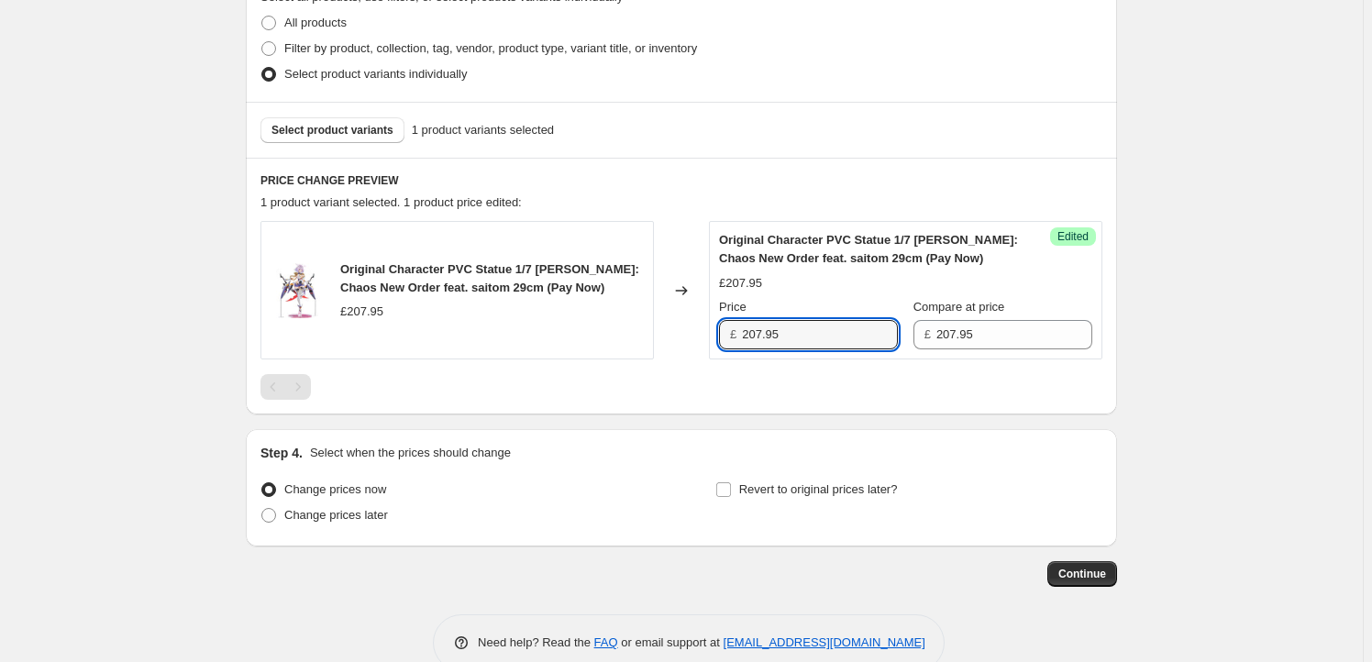
drag, startPoint x: 763, startPoint y: 331, endPoint x: 699, endPoint y: 331, distance: 64.2
click at [699, 331] on div "Original Character PVC Statue 1/7 [PERSON_NAME]: Chaos New Order feat. saitom 2…" at bounding box center [681, 290] width 842 height 138
type input "199.95"
click at [819, 491] on span "Revert to original prices later?" at bounding box center [818, 489] width 159 height 14
click at [731, 491] on input "Revert to original prices later?" at bounding box center [723, 489] width 15 height 15
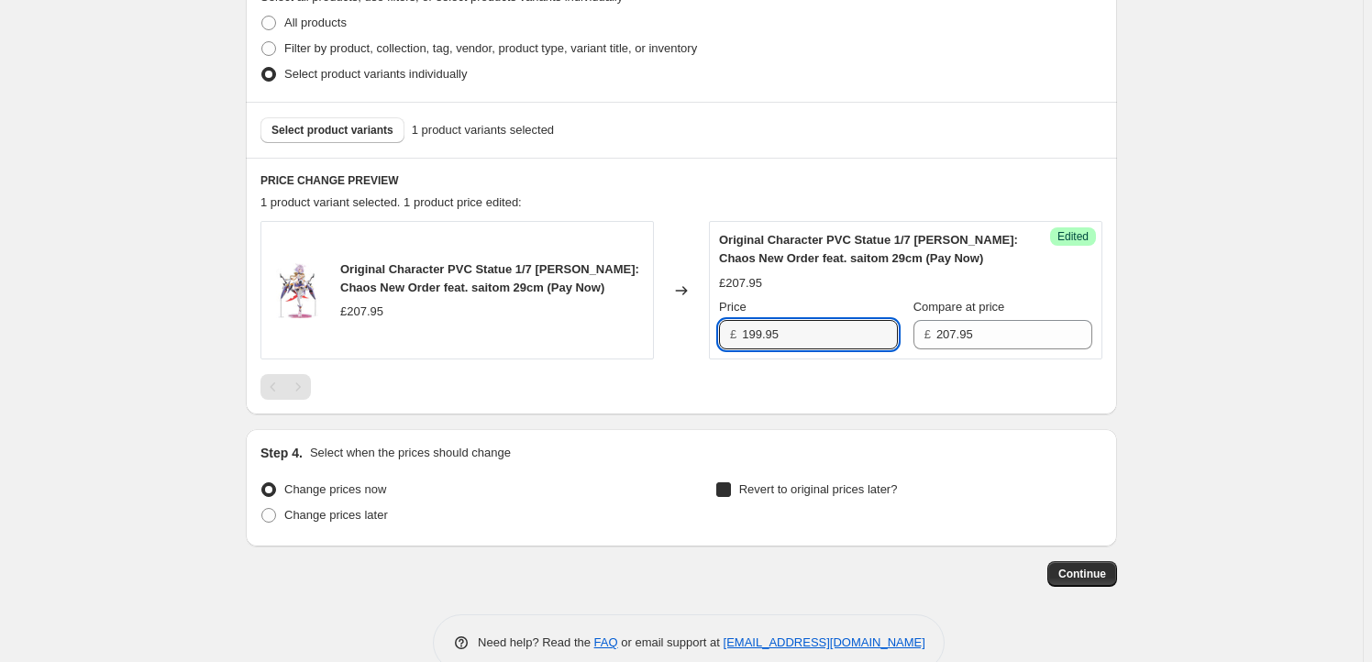
checkbox input "true"
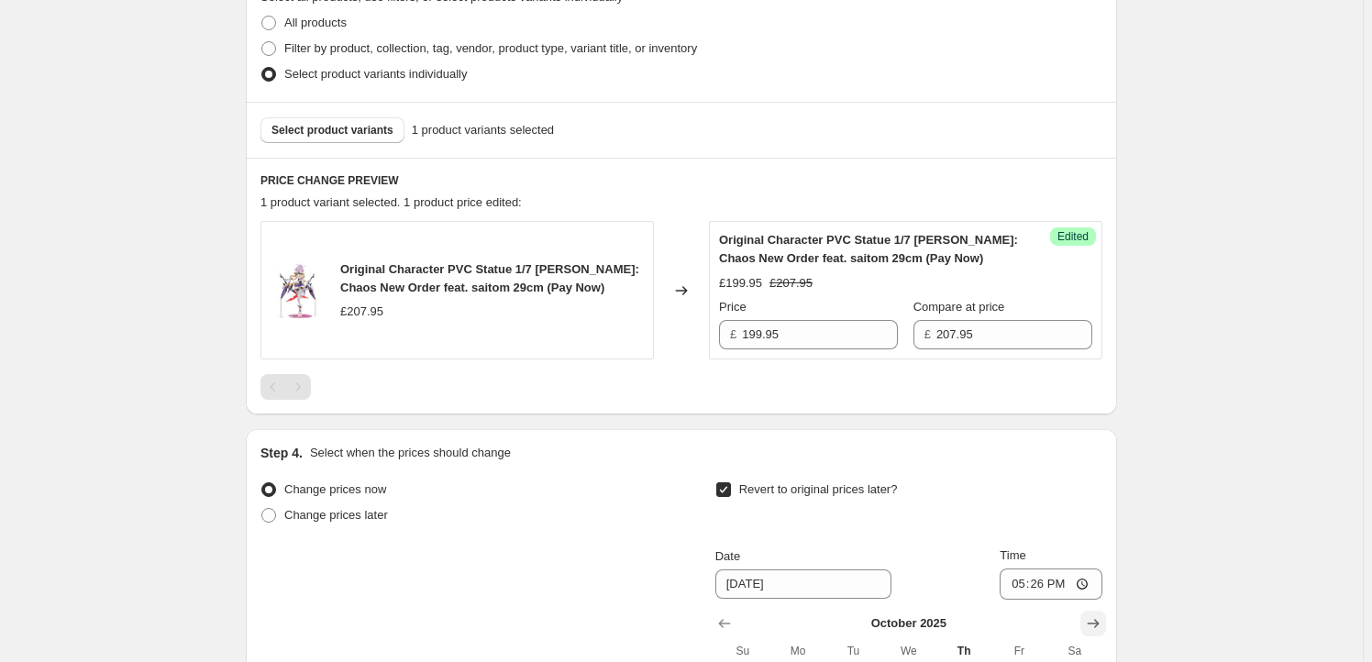
click at [1097, 615] on icon "Show next month, November 2025" at bounding box center [1093, 623] width 18 height 18
click at [1097, 615] on icon "Show next month, December 2025" at bounding box center [1093, 623] width 18 height 18
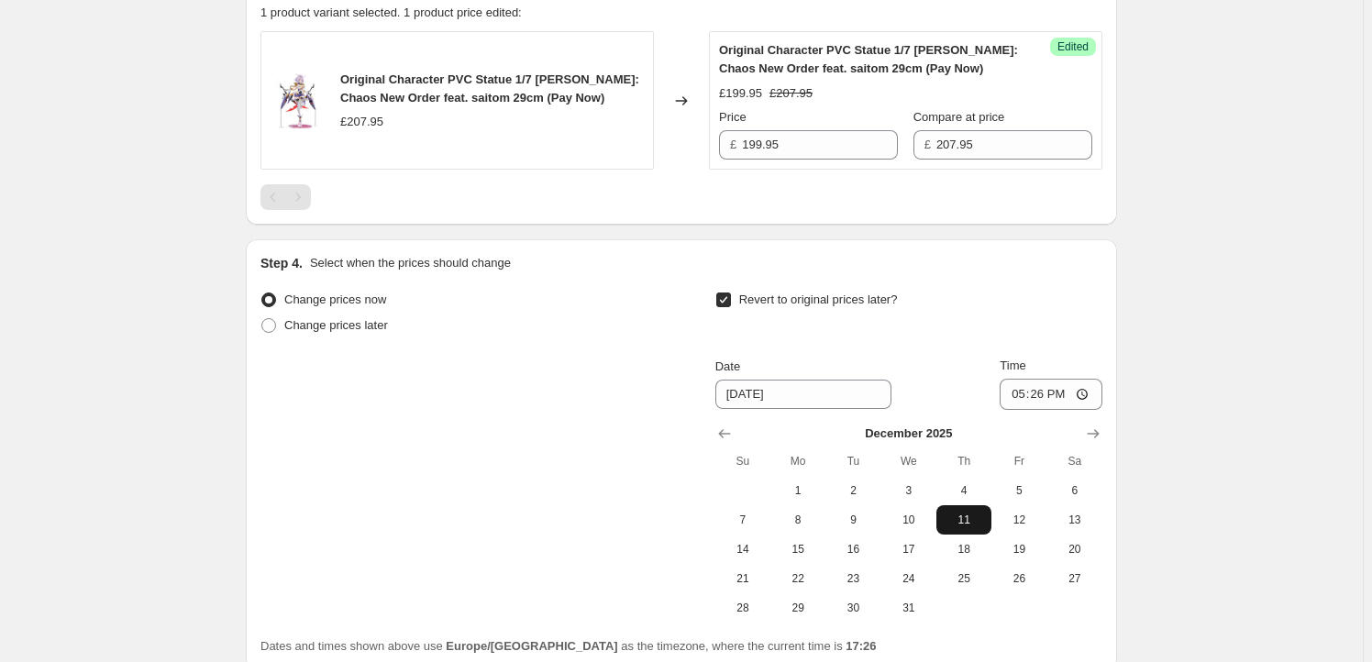
scroll to position [888, 0]
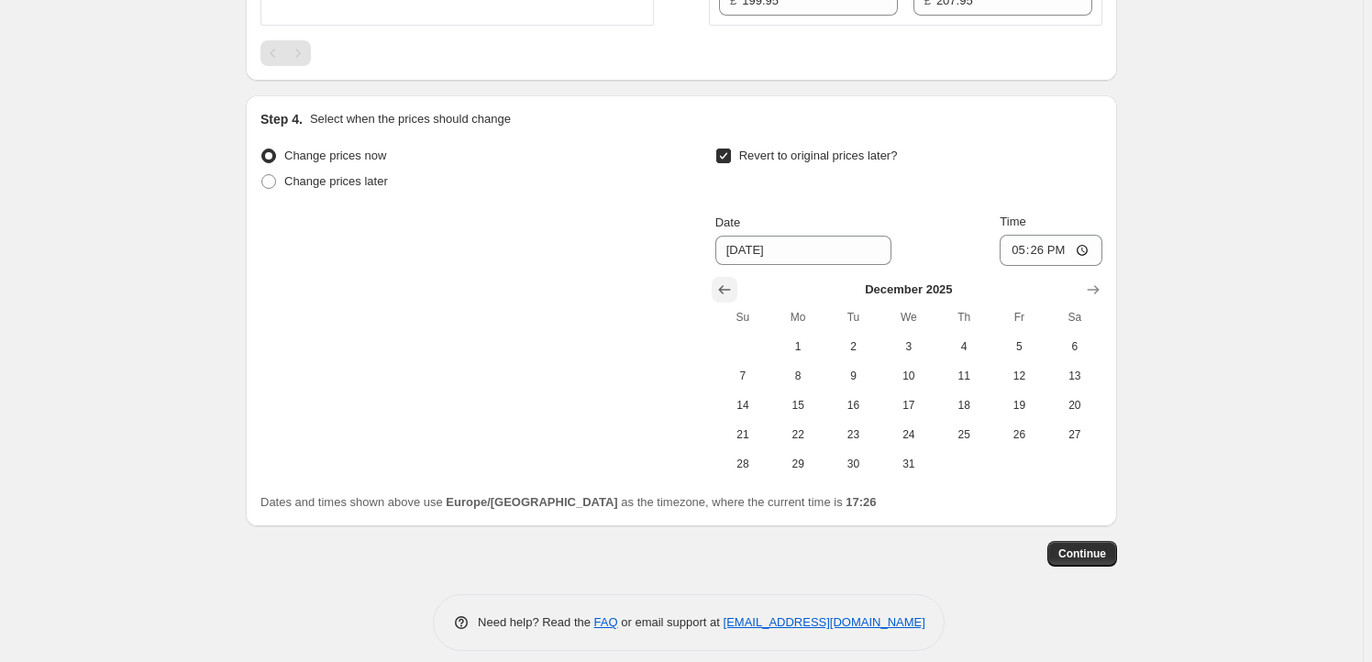
click at [726, 291] on icon "Show previous month, November 2025" at bounding box center [724, 290] width 18 height 18
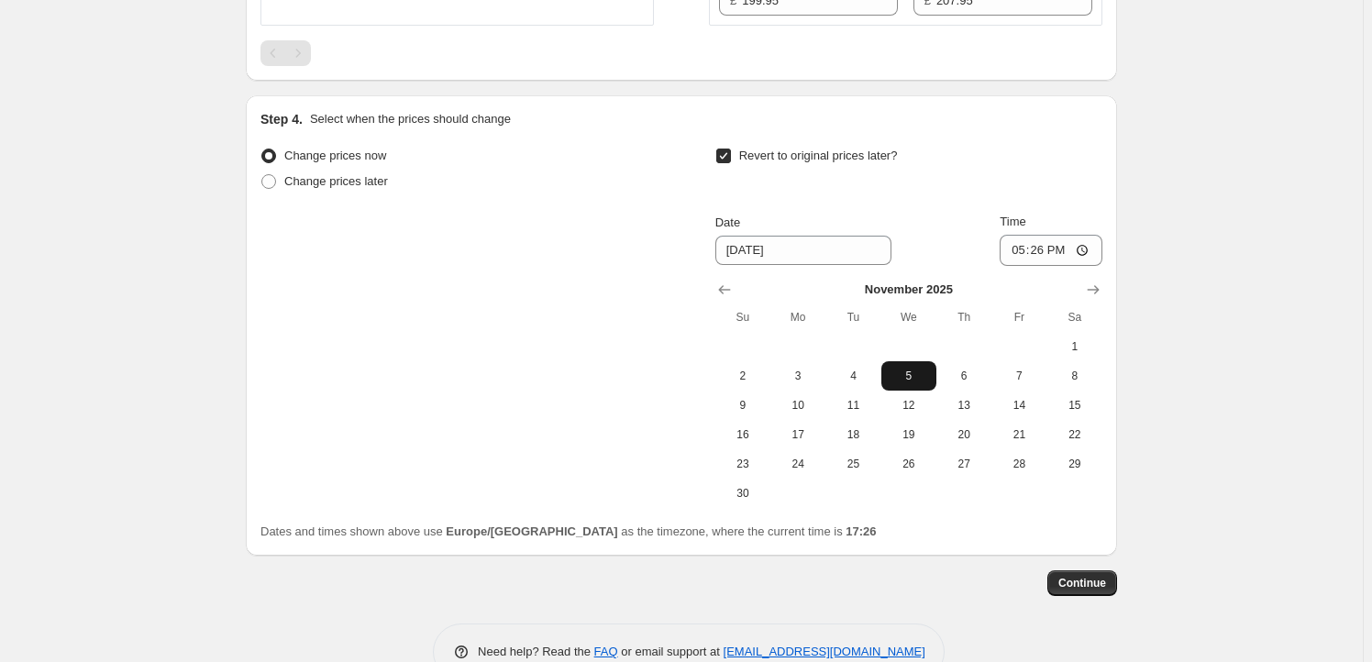
click at [895, 372] on span "5" at bounding box center [908, 376] width 40 height 15
type input "[DATE]"
click at [1041, 242] on input "17:26" at bounding box center [1050, 250] width 103 height 31
type input "23:59"
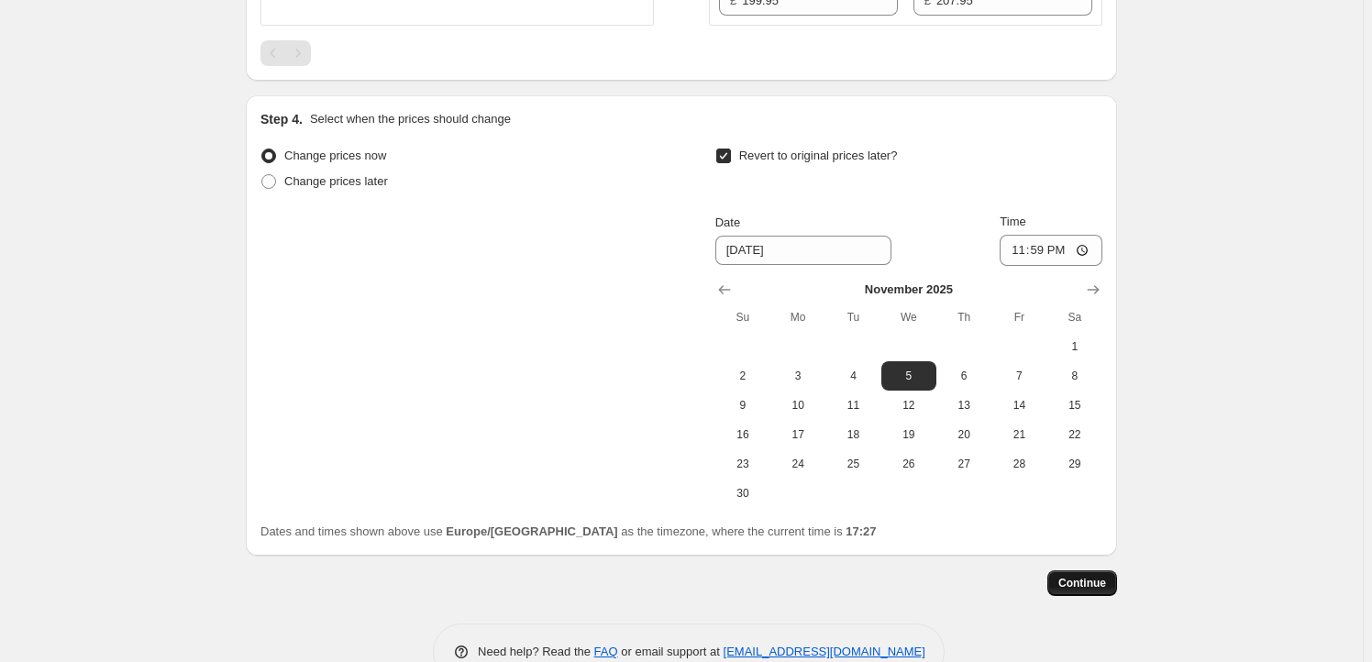
click at [1087, 577] on span "Continue" at bounding box center [1082, 583] width 48 height 15
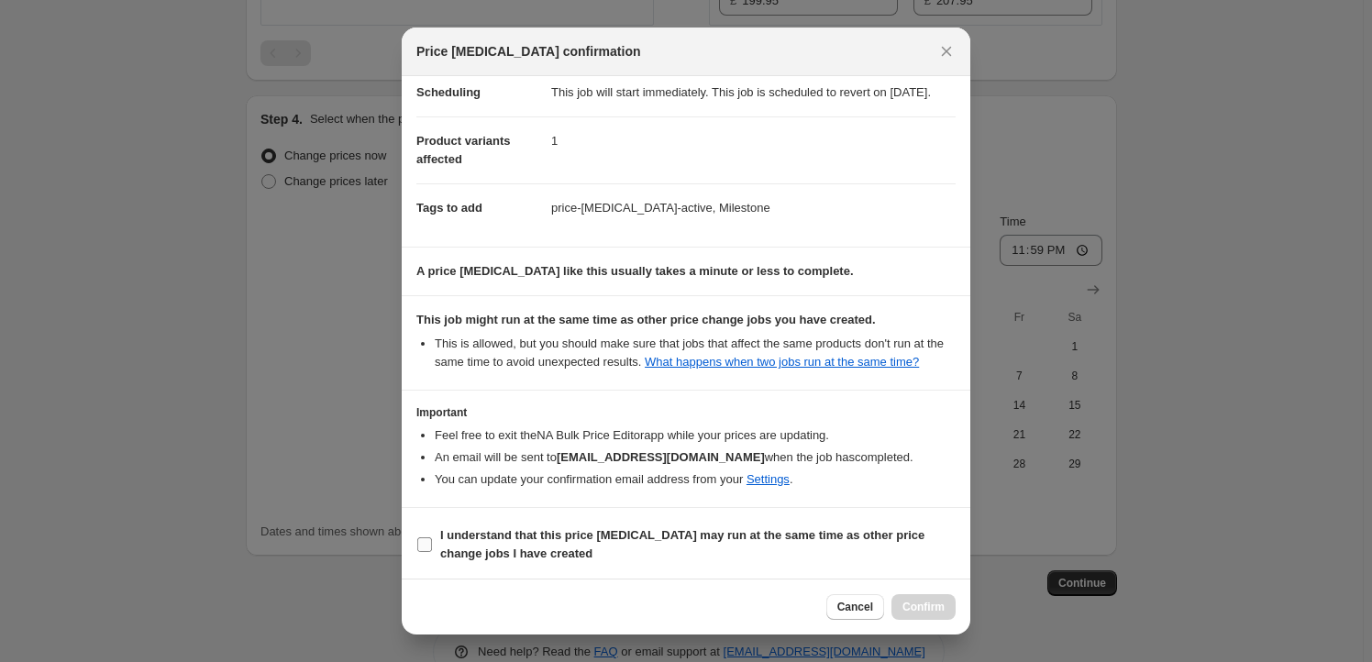
scroll to position [60, 0]
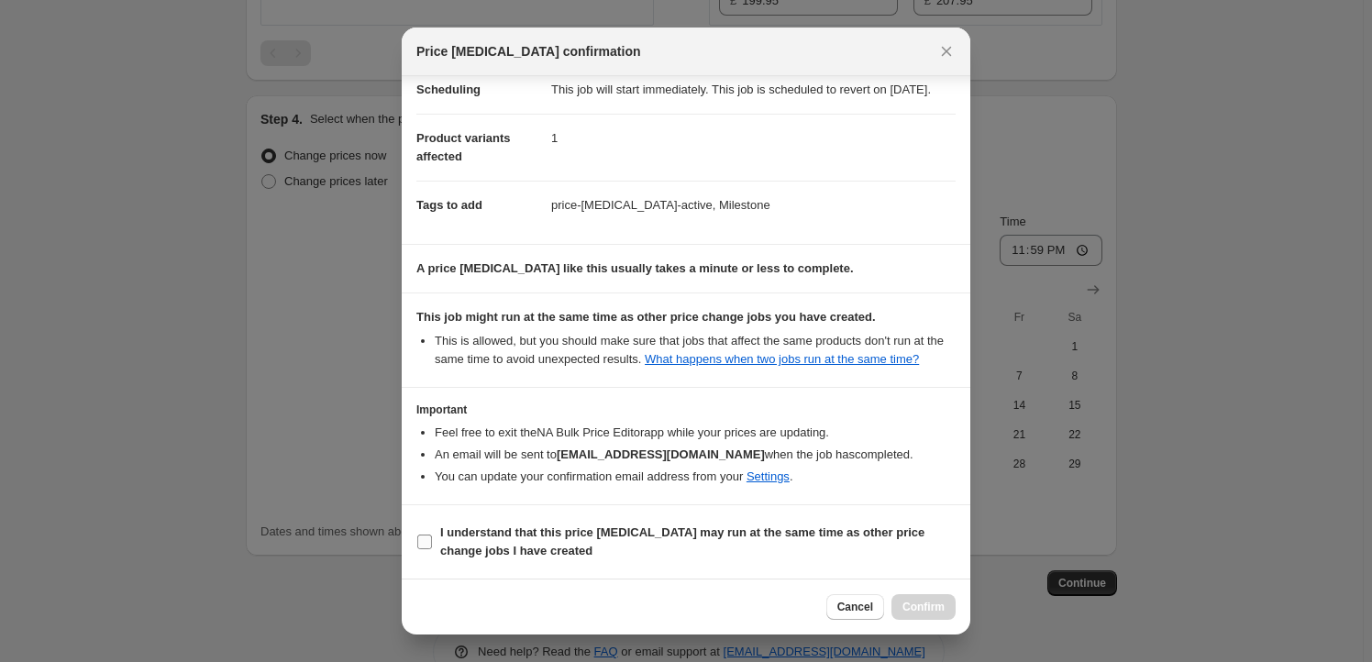
click at [524, 546] on b "I understand that this price [MEDICAL_DATA] may run at the same time as other p…" at bounding box center [682, 541] width 484 height 32
click at [432, 546] on input "I understand that this price [MEDICAL_DATA] may run at the same time as other p…" at bounding box center [424, 542] width 15 height 15
checkbox input "true"
click at [938, 601] on span "Confirm" at bounding box center [923, 607] width 42 height 15
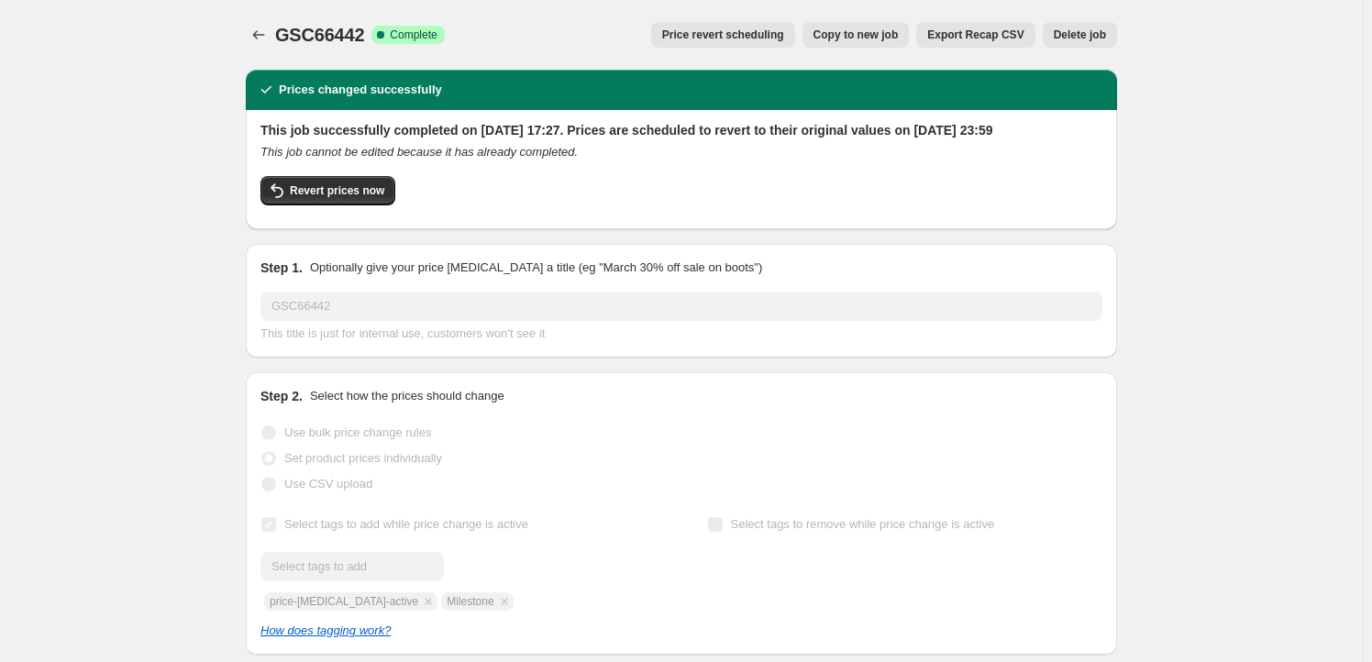
click at [838, 27] on button "Copy to new job" at bounding box center [855, 35] width 107 height 26
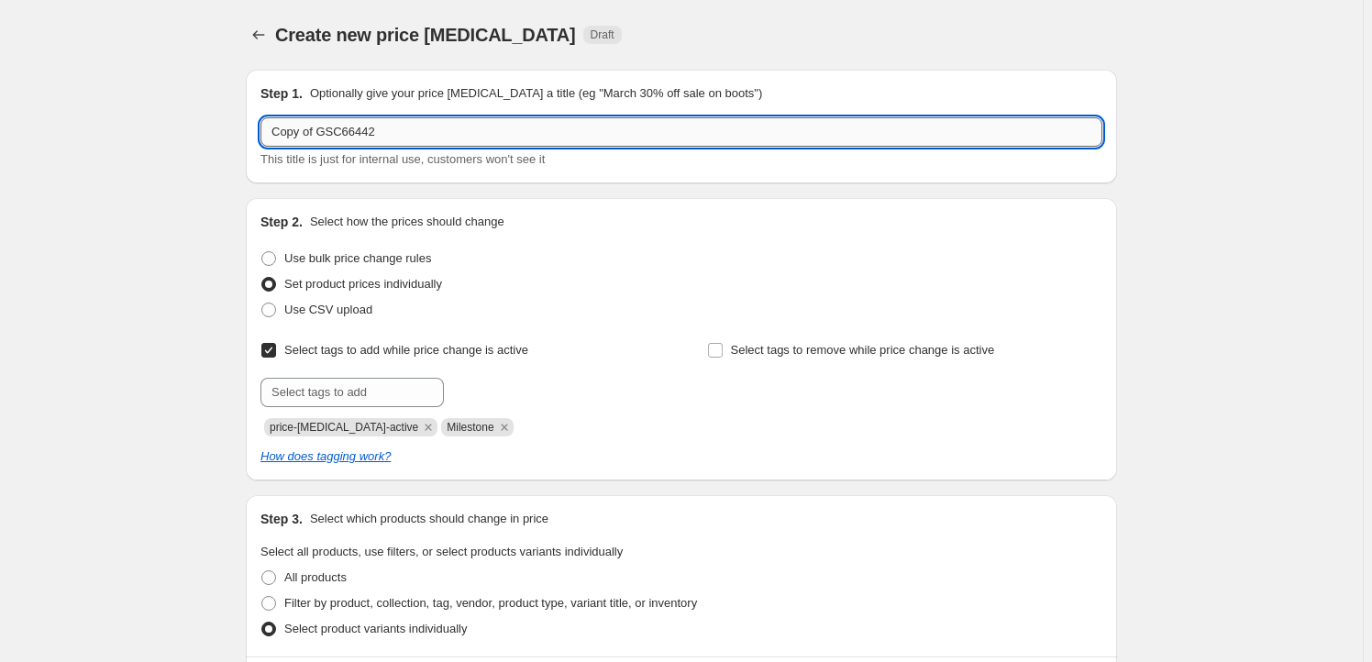
click at [408, 130] on input "Copy of GSC66442" at bounding box center [681, 131] width 842 height 29
paste input "GSC66447"
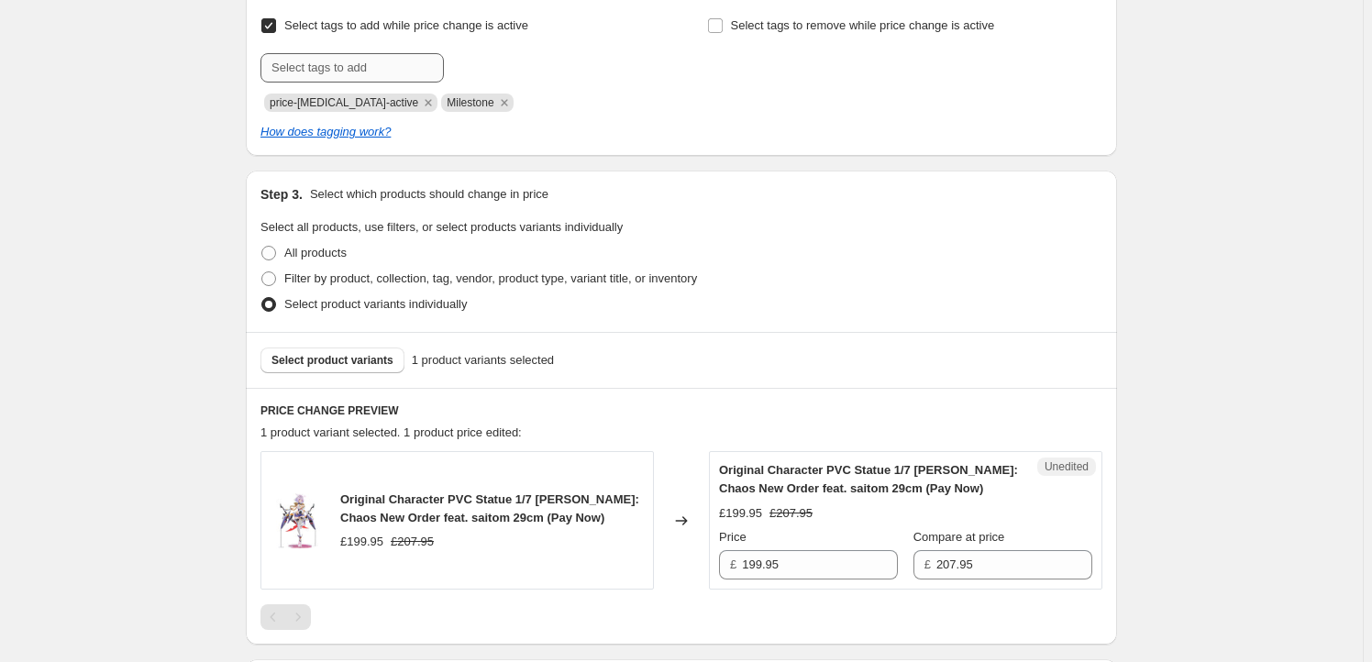
scroll to position [333, 0]
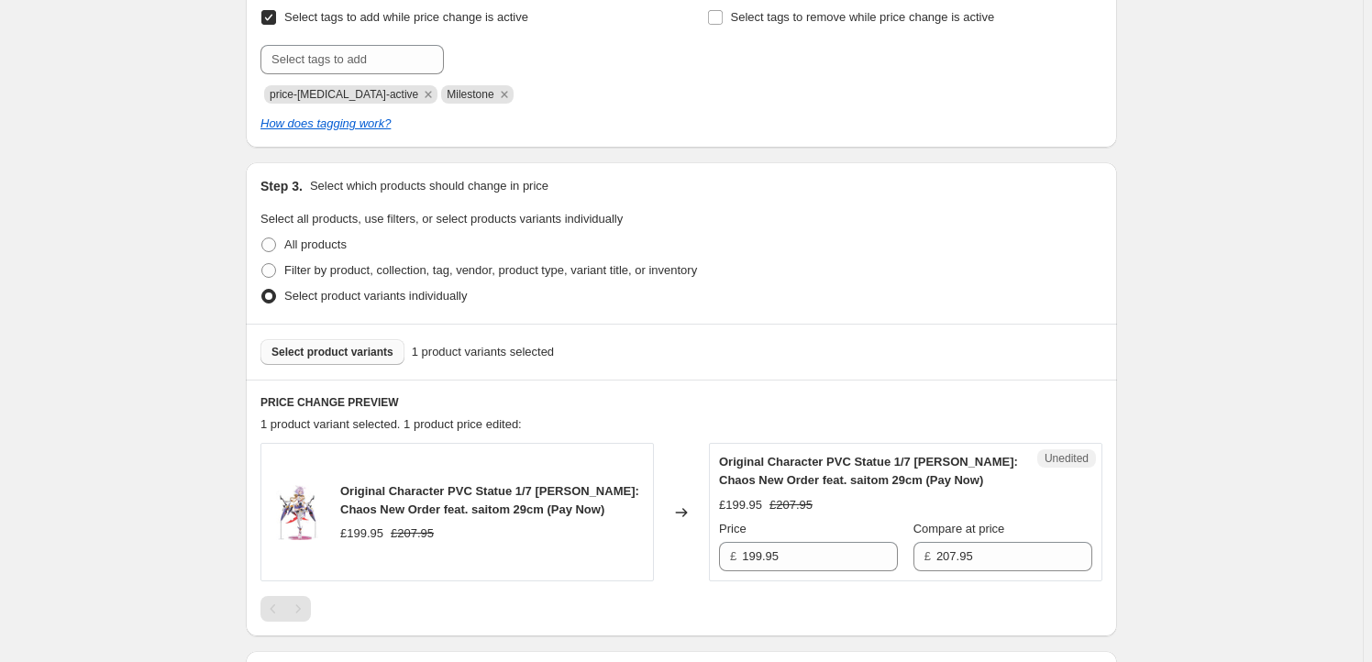
type input "GSC66447"
click at [350, 341] on button "Select product variants" at bounding box center [332, 352] width 144 height 26
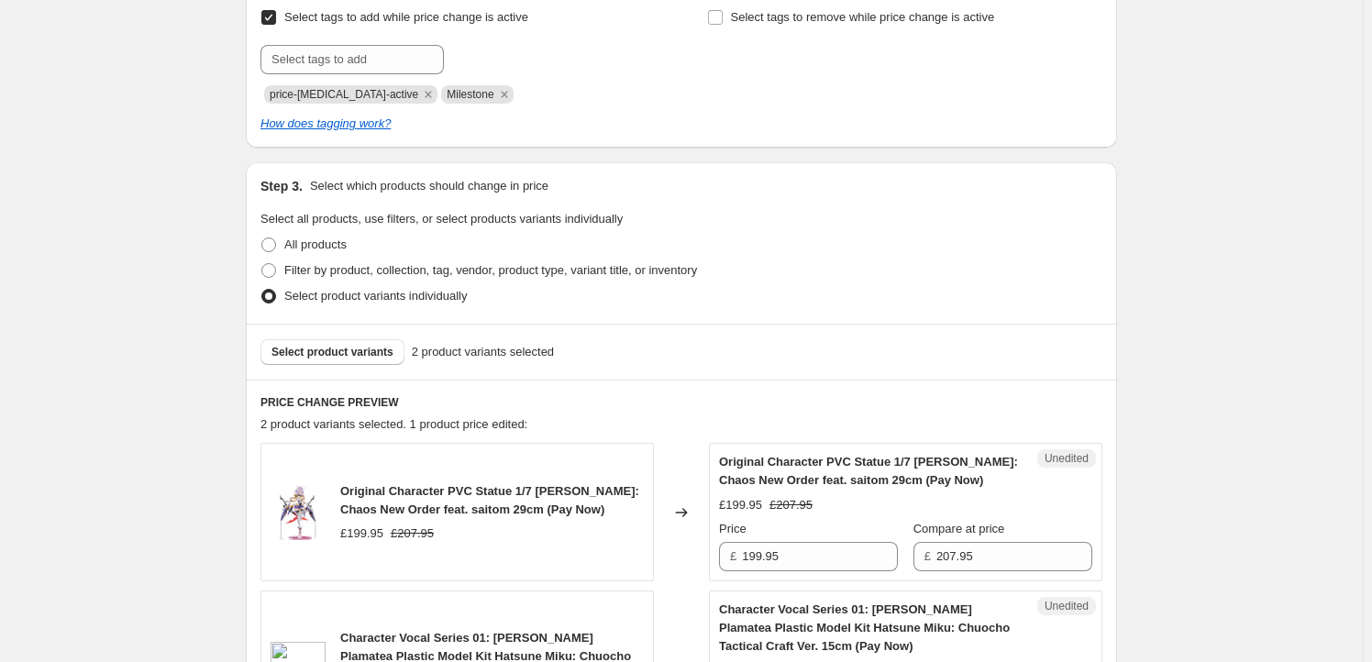
click at [356, 496] on span "Original Character PVC Statue 1/7 [PERSON_NAME]: Chaos New Order feat. saitom 2…" at bounding box center [489, 500] width 299 height 32
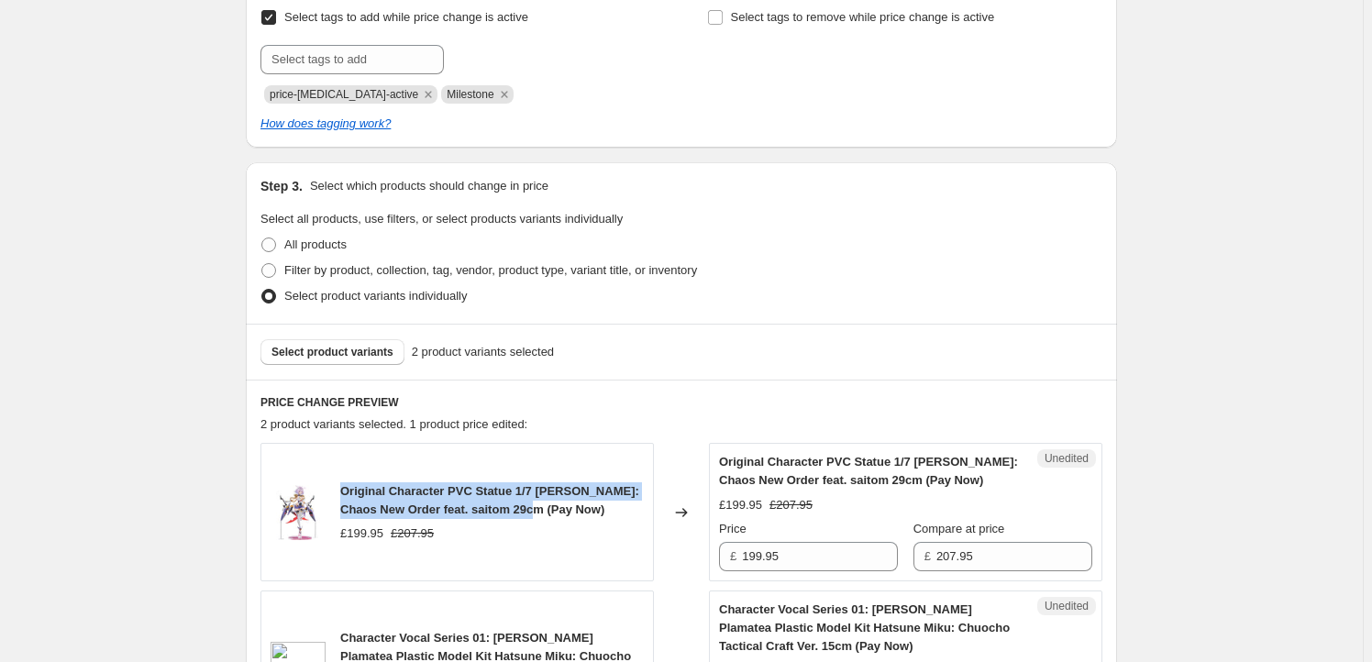
drag, startPoint x: 356, startPoint y: 496, endPoint x: 532, endPoint y: 504, distance: 176.2
click at [532, 504] on span "Original Character PVC Statue 1/7 [PERSON_NAME]: Chaos New Order feat. saitom 2…" at bounding box center [489, 500] width 299 height 32
copy span "Original Character PVC Statue 1/7 [PERSON_NAME]: Chaos New Order feat. saitom 2…"
click at [361, 357] on span "Select product variants" at bounding box center [332, 352] width 122 height 15
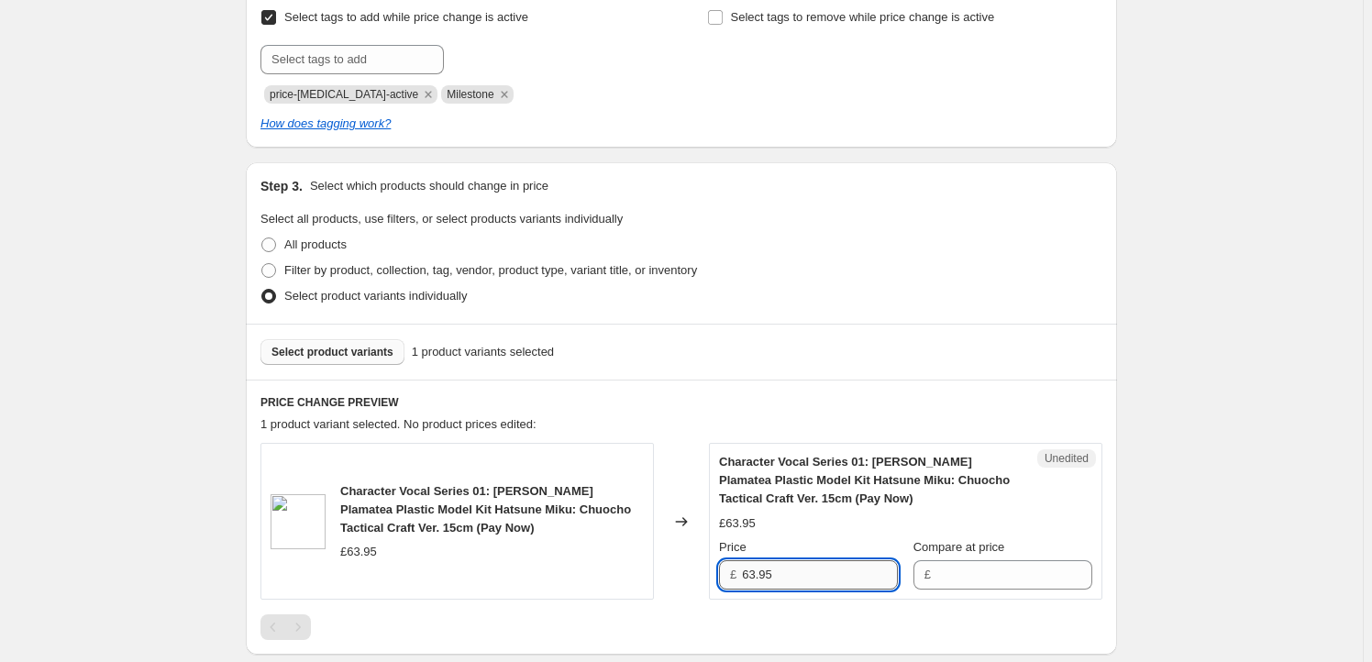
click at [820, 582] on input "63.95" at bounding box center [820, 574] width 156 height 29
type input "63.95"
click at [971, 580] on input "Compare at price" at bounding box center [1014, 574] width 156 height 29
paste input "63.95"
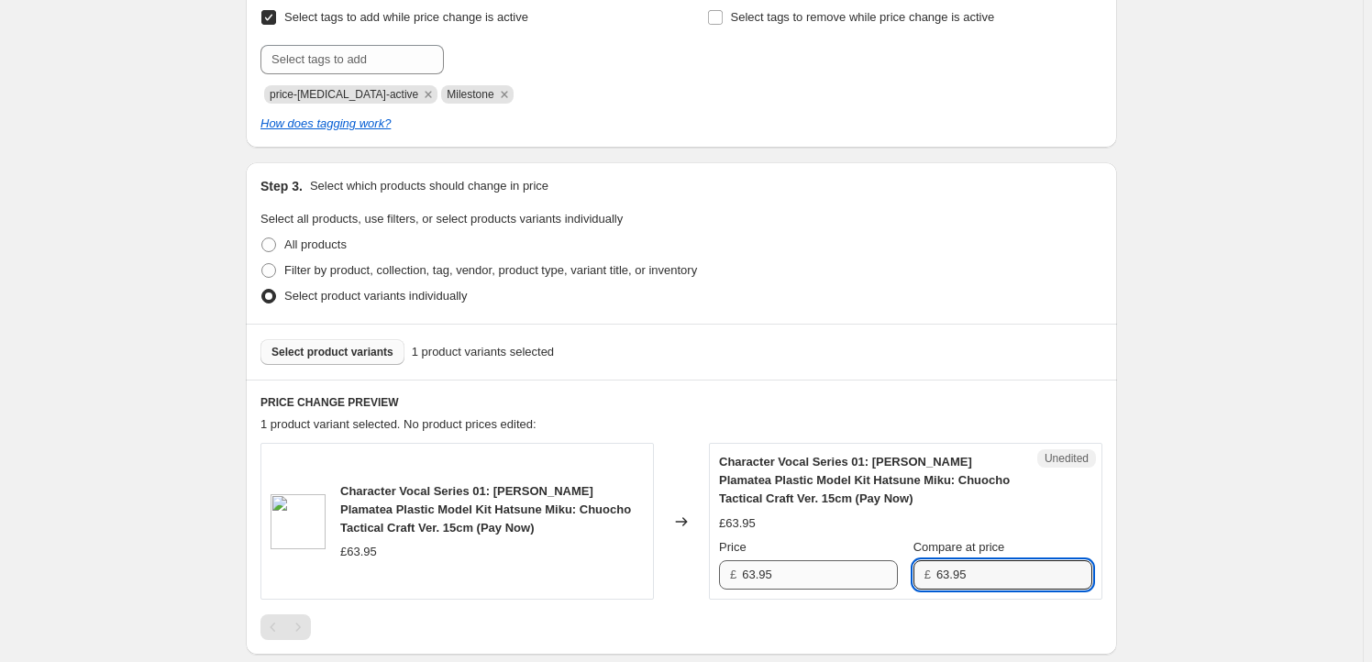
type input "63.95"
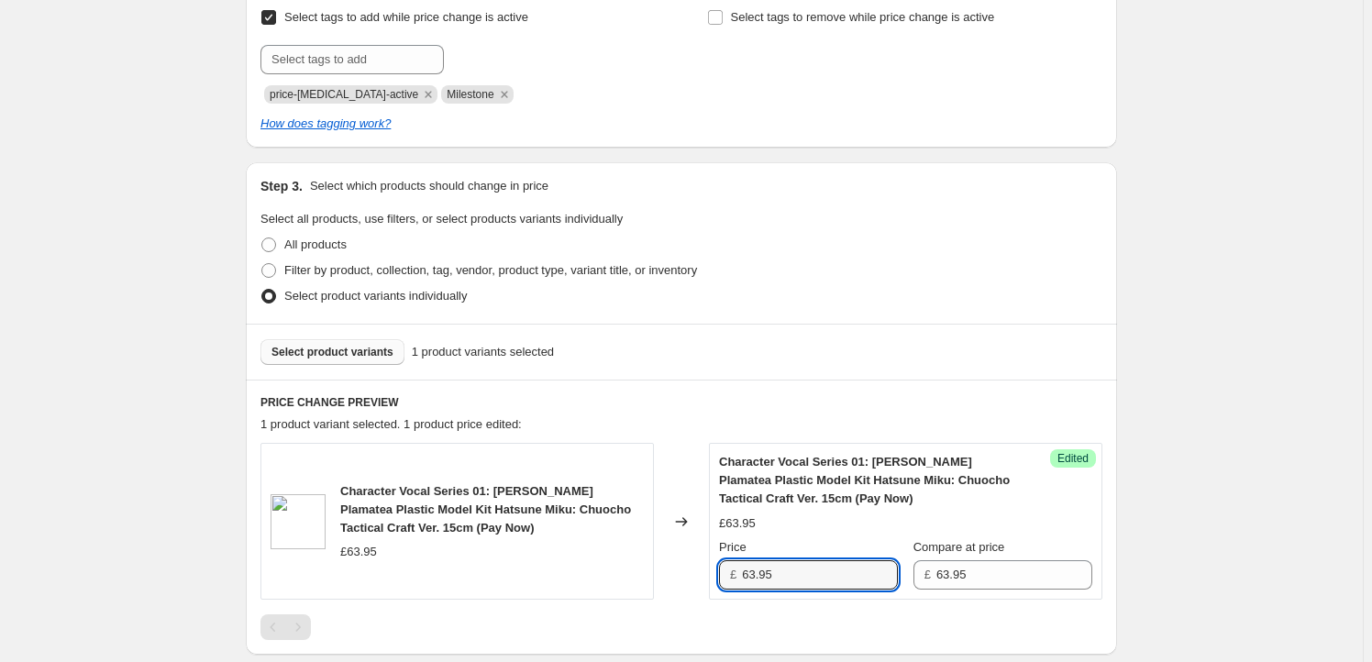
drag, startPoint x: 758, startPoint y: 576, endPoint x: 718, endPoint y: 573, distance: 40.4
click at [718, 573] on div "Success Edited Character Vocal Series 01: [PERSON_NAME] Plamatea Plastic Model …" at bounding box center [905, 521] width 393 height 157
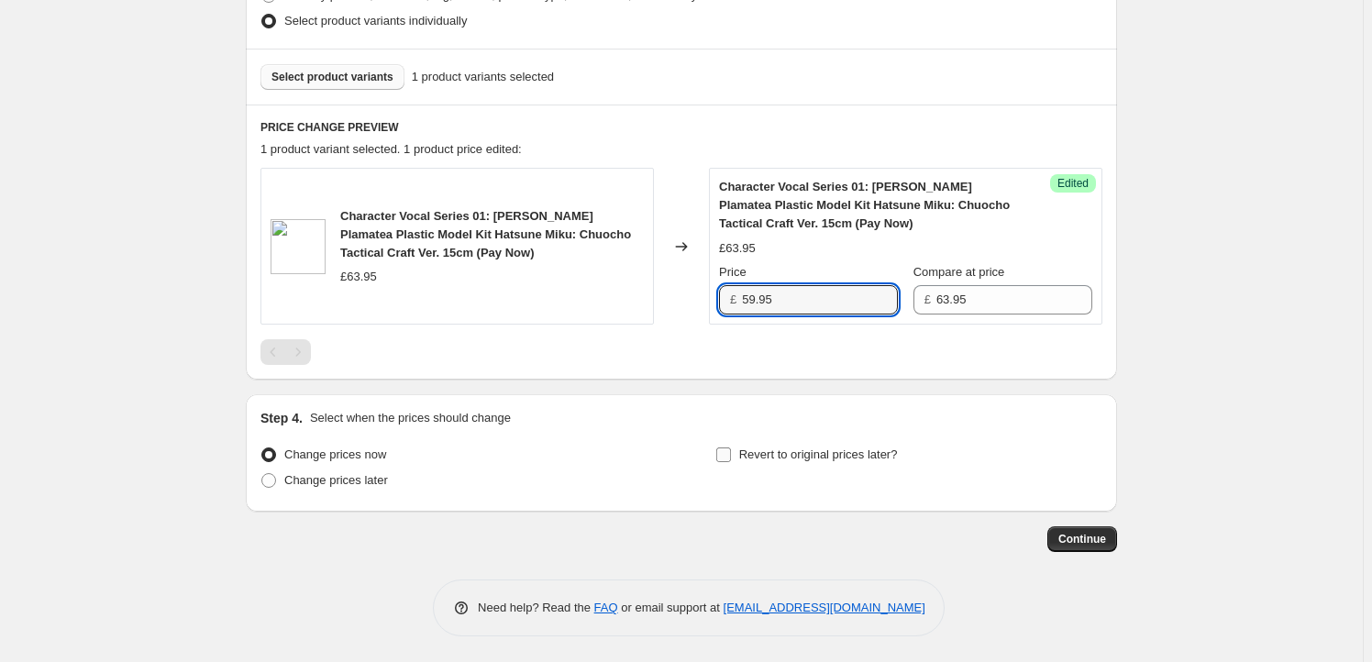
type input "59.95"
click at [786, 460] on span "Revert to original prices later?" at bounding box center [818, 454] width 159 height 14
click at [731, 460] on input "Revert to original prices later?" at bounding box center [723, 454] width 15 height 15
checkbox input "true"
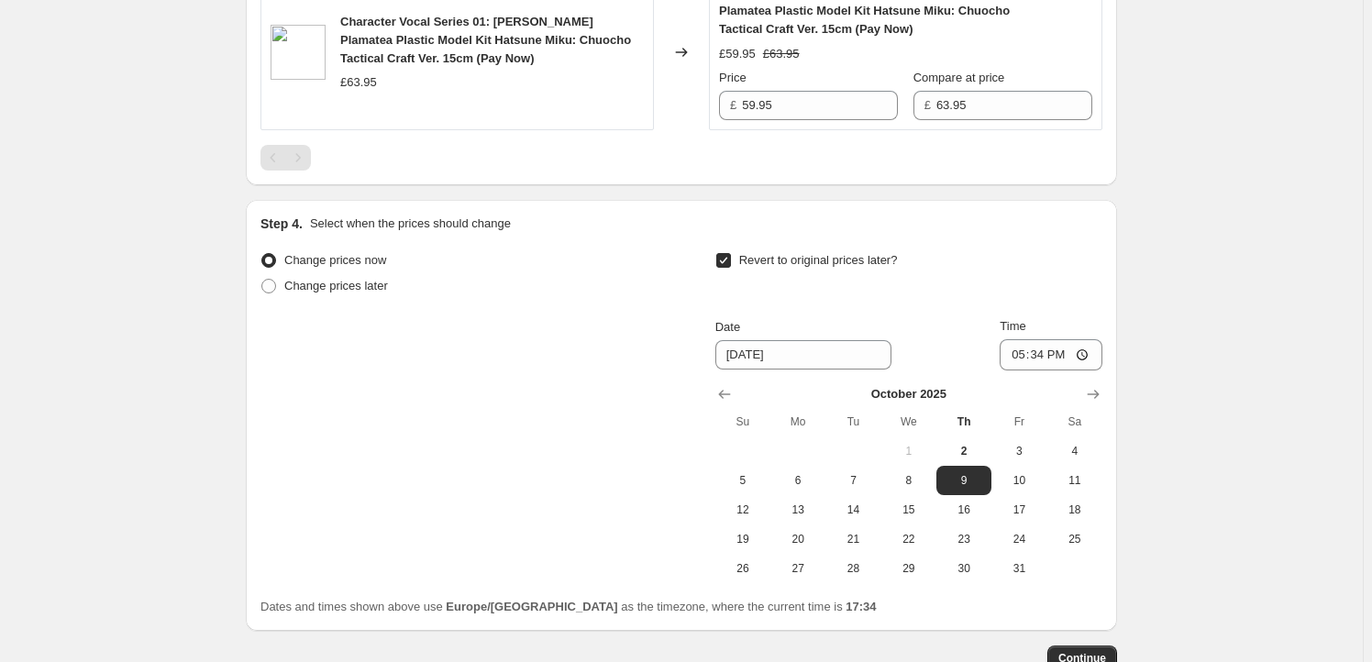
scroll to position [886, 0]
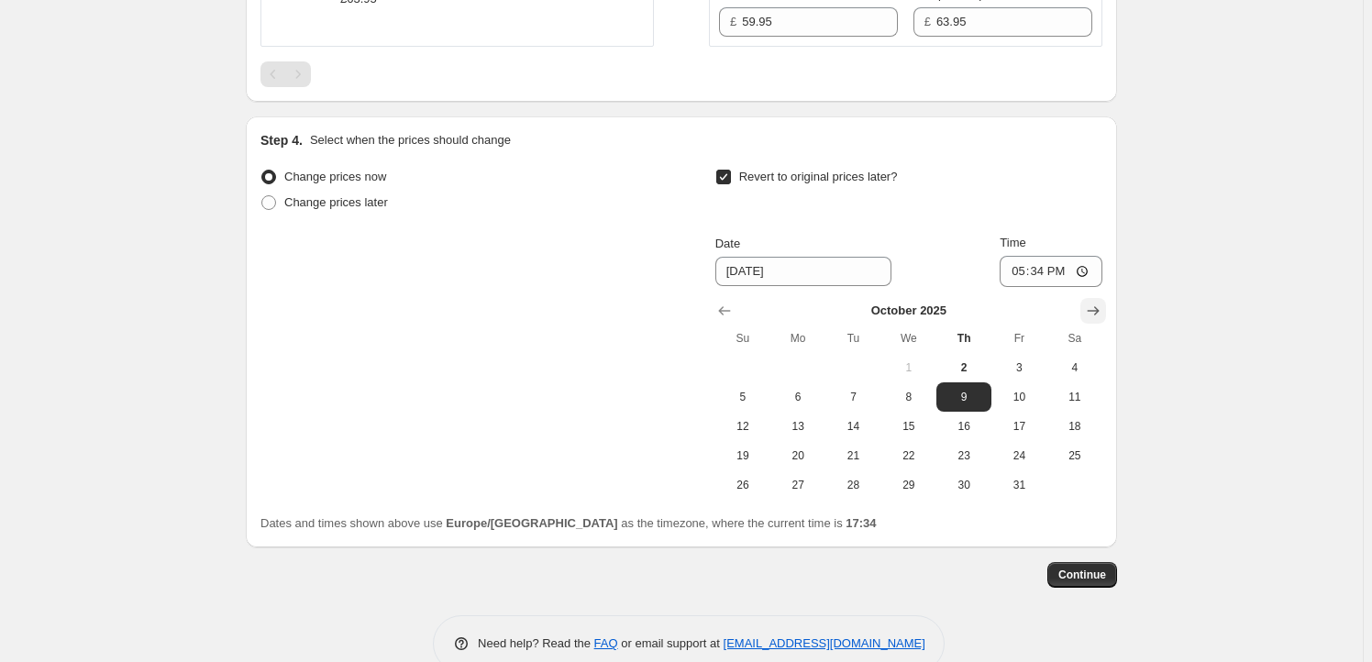
click at [1087, 311] on button "Show next month, November 2025" at bounding box center [1093, 311] width 26 height 26
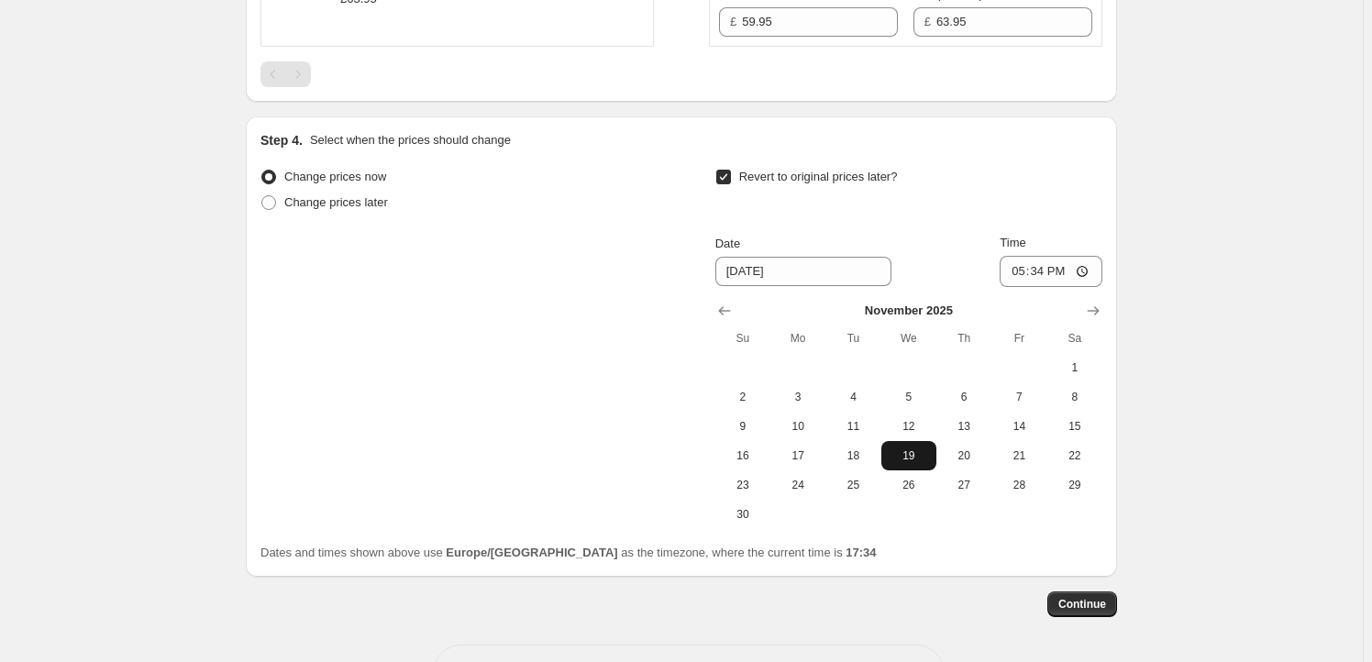
click at [910, 451] on span "19" at bounding box center [908, 455] width 40 height 15
type input "[DATE]"
click at [1040, 271] on input "17:34" at bounding box center [1050, 271] width 103 height 31
type input "23:59"
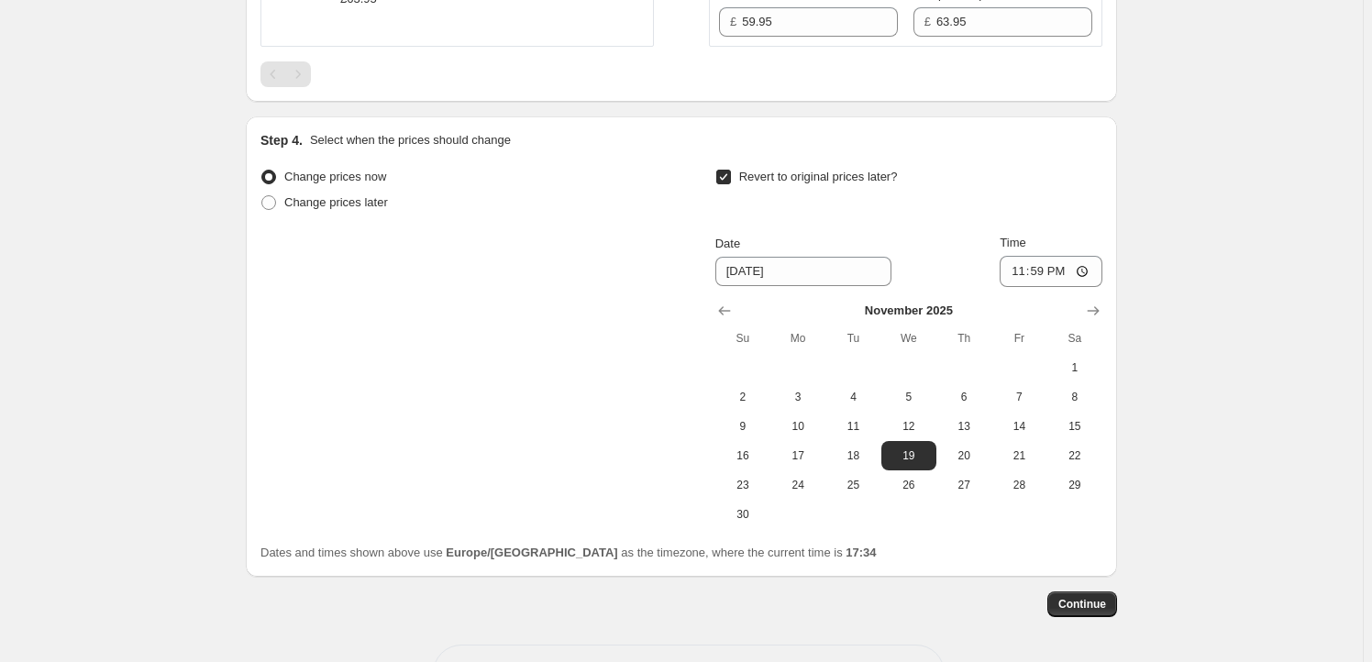
click at [1097, 603] on span "Continue" at bounding box center [1082, 604] width 48 height 15
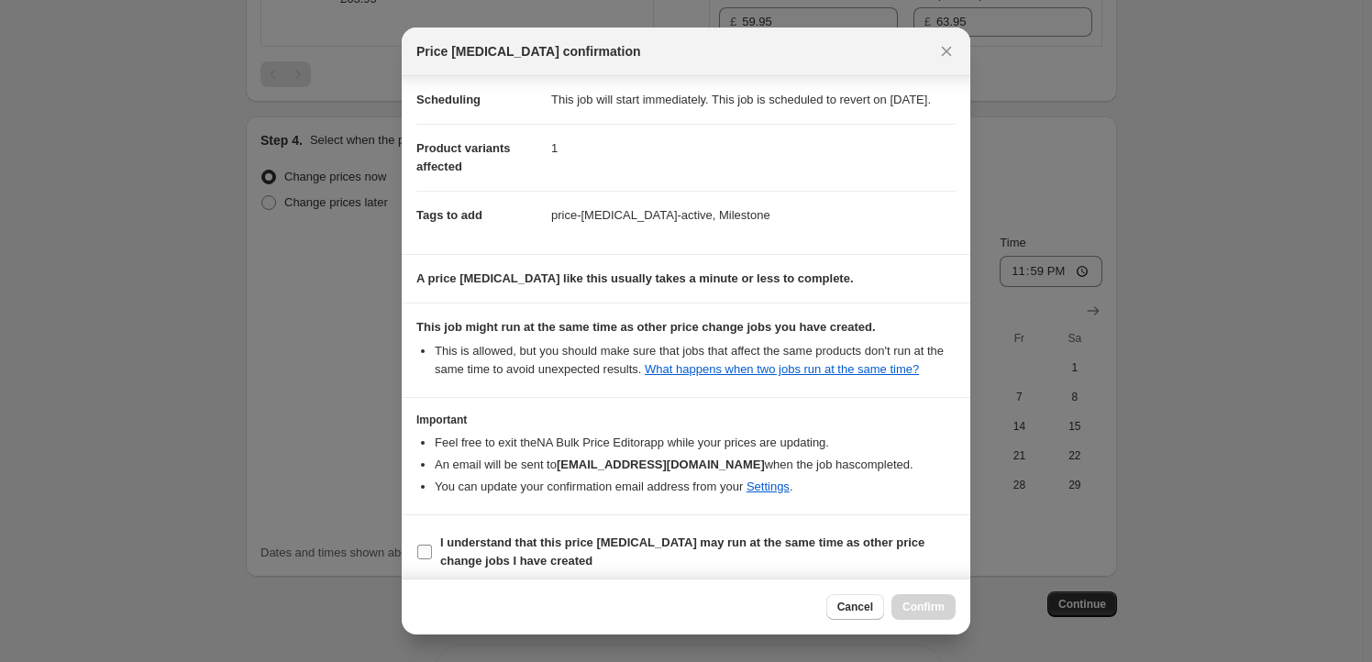
scroll to position [60, 0]
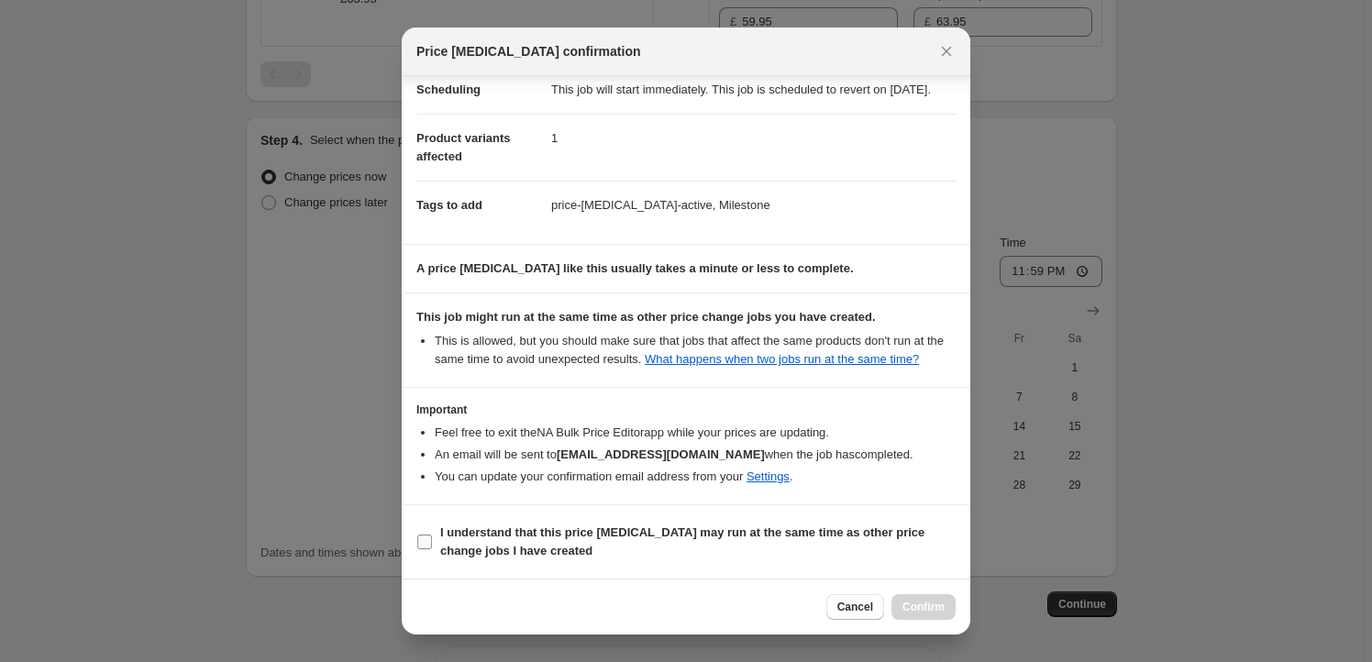
click at [493, 561] on label "I understand that this price [MEDICAL_DATA] may run at the same time as other p…" at bounding box center [685, 542] width 539 height 44
click at [432, 549] on input "I understand that this price [MEDICAL_DATA] may run at the same time as other p…" at bounding box center [424, 542] width 15 height 15
checkbox input "true"
click at [909, 596] on button "Confirm" at bounding box center [923, 607] width 64 height 26
